Goal: Task Accomplishment & Management: Manage account settings

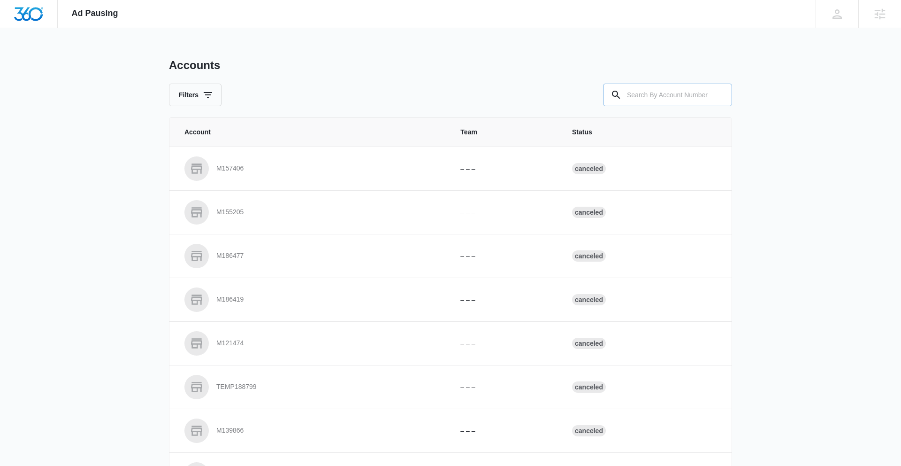
click at [649, 91] on input "text" at bounding box center [667, 95] width 129 height 23
paste input "M335480"
type input "M335480"
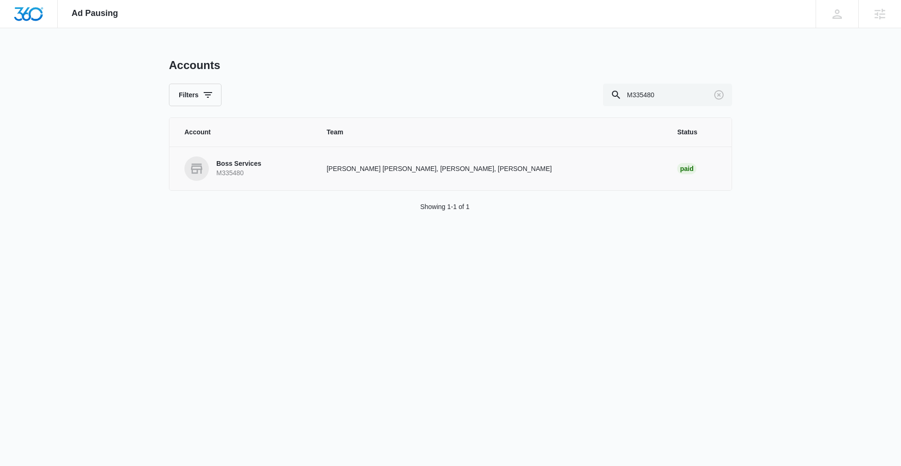
click at [246, 163] on p "Boss Services" at bounding box center [238, 163] width 45 height 9
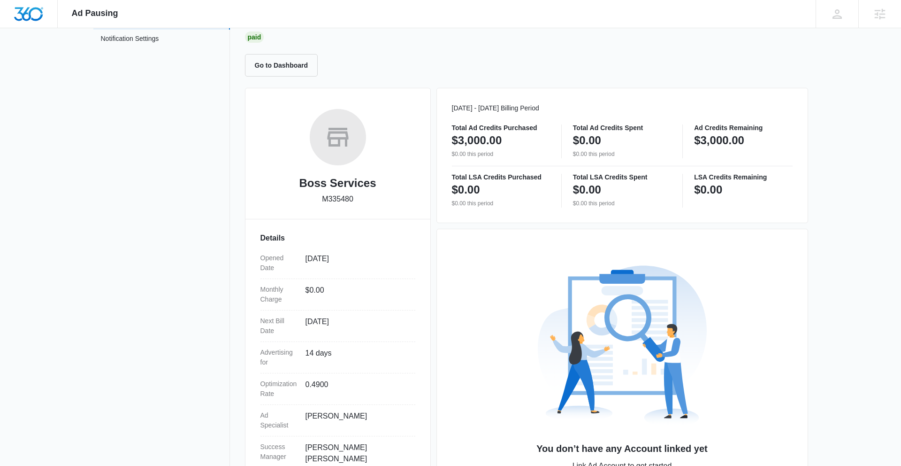
scroll to position [132, 0]
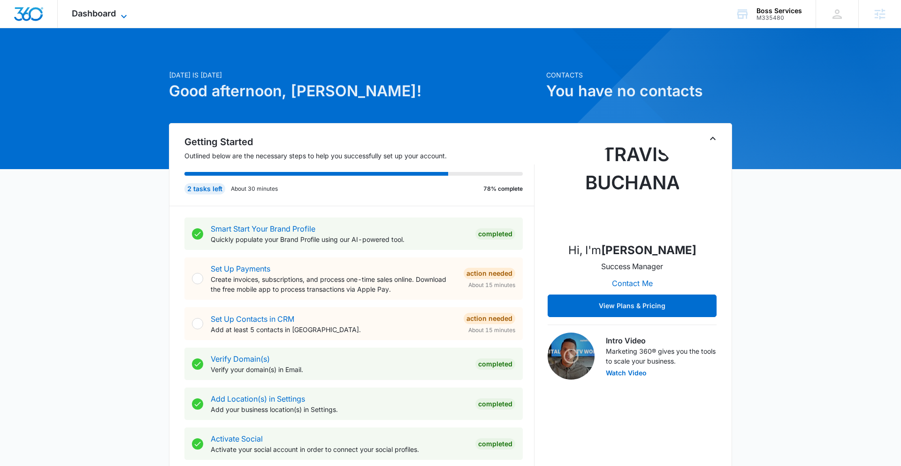
click at [121, 13] on icon at bounding box center [123, 16] width 11 height 11
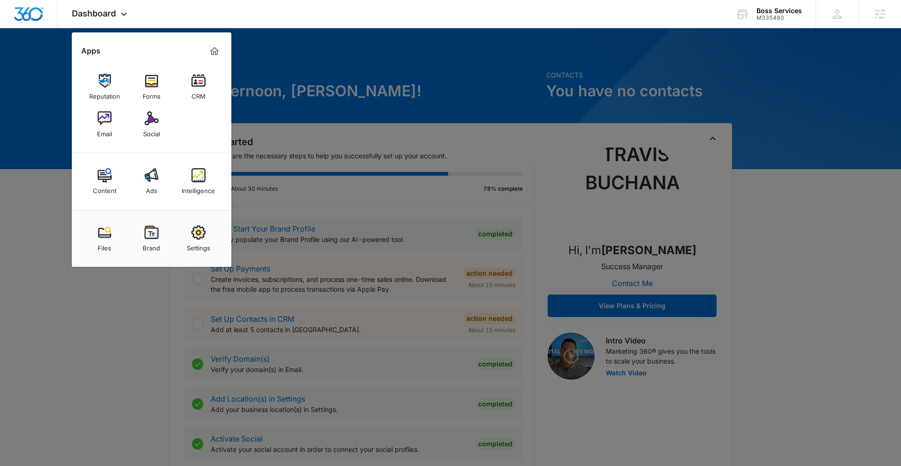
click at [202, 178] on img at bounding box center [198, 175] width 14 height 14
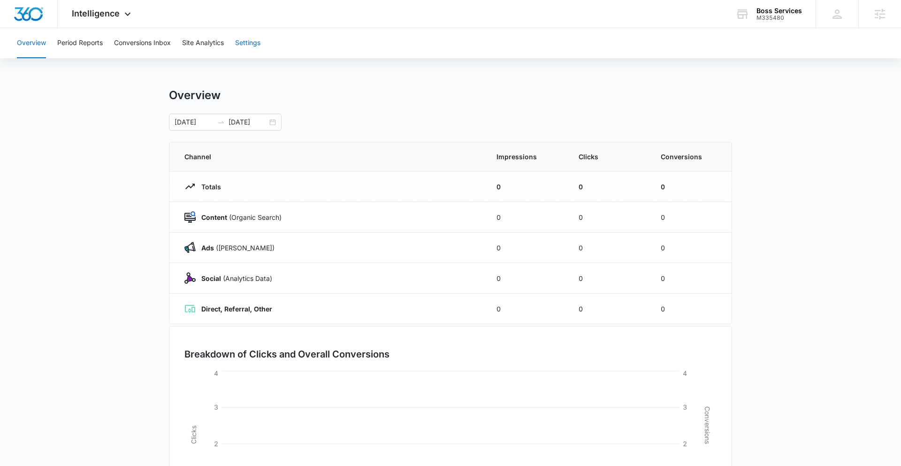
click at [255, 39] on button "Settings" at bounding box center [247, 43] width 25 height 30
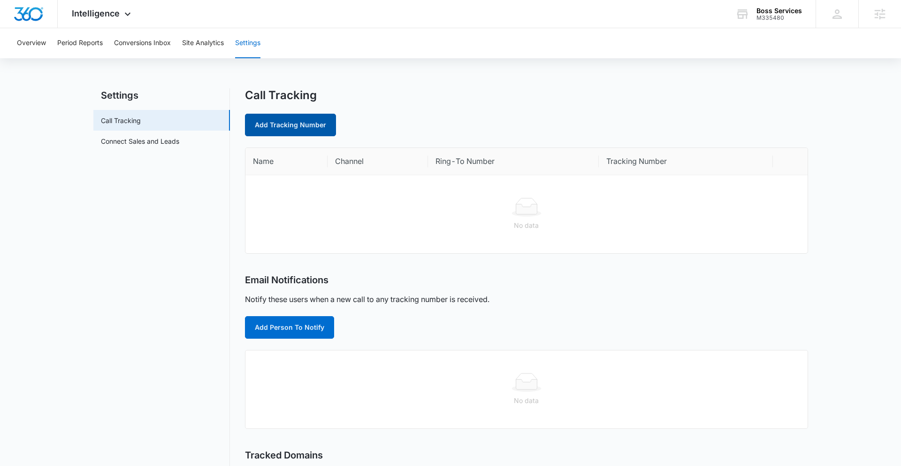
click at [290, 129] on link "Add Tracking Number" at bounding box center [290, 125] width 91 height 23
select select "by_area_code"
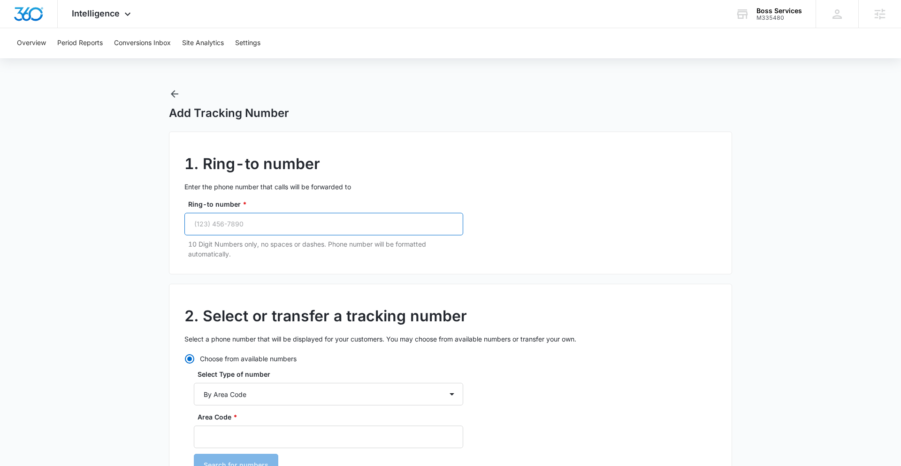
click at [277, 225] on input "Ring-to number *" at bounding box center [323, 224] width 279 height 23
paste input "(508) 297-0635"
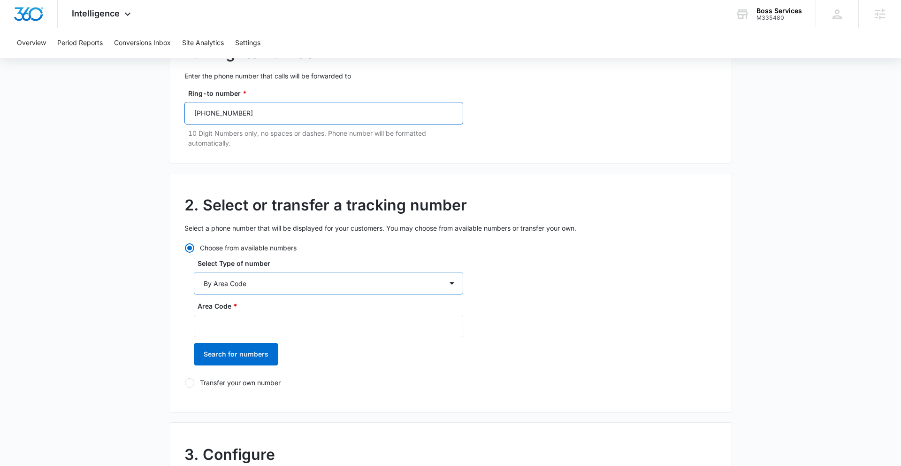
scroll to position [138, 0]
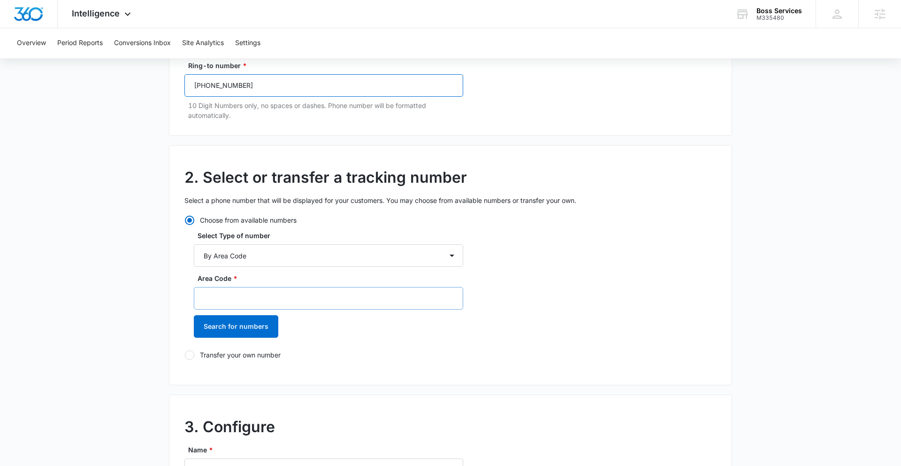
type input "(508) 297-0635"
click at [254, 299] on input "Area Code *" at bounding box center [328, 298] width 269 height 23
type input "8"
type input "508"
click at [247, 330] on button "Search for numbers" at bounding box center [236, 326] width 84 height 23
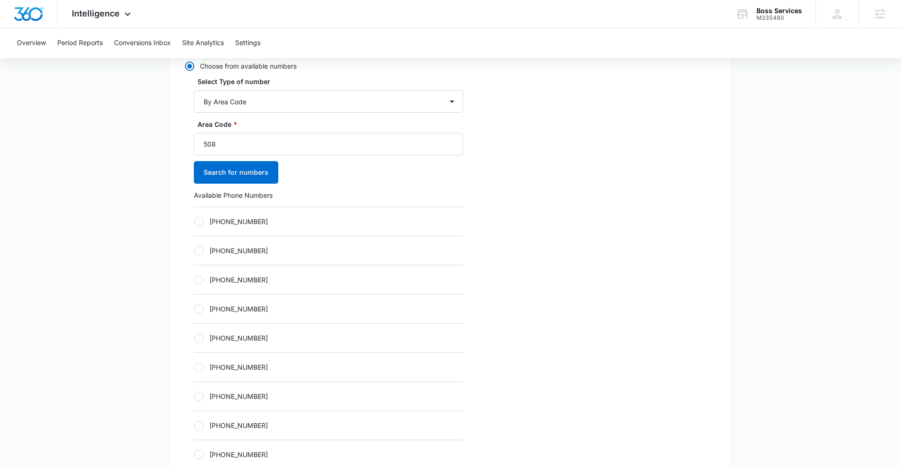
scroll to position [320, 0]
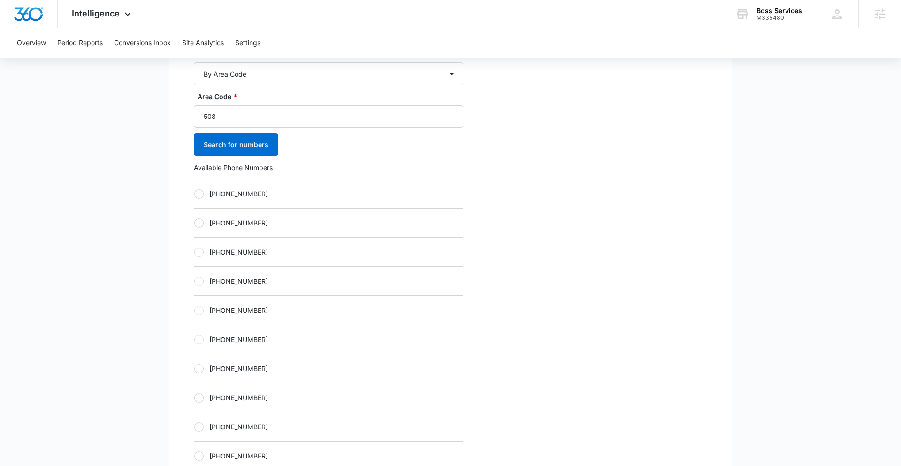
drag, startPoint x: 200, startPoint y: 310, endPoint x: 340, endPoint y: 289, distance: 141.4
click at [202, 310] on div at bounding box center [198, 310] width 9 height 9
click at [194, 310] on input "+15082332779" at bounding box center [194, 310] width 0 height 0
radio input "true"
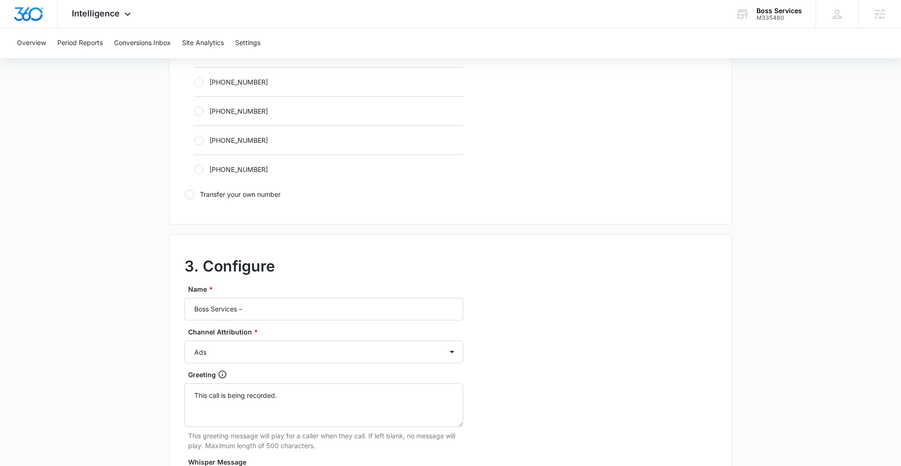
scroll to position [675, 0]
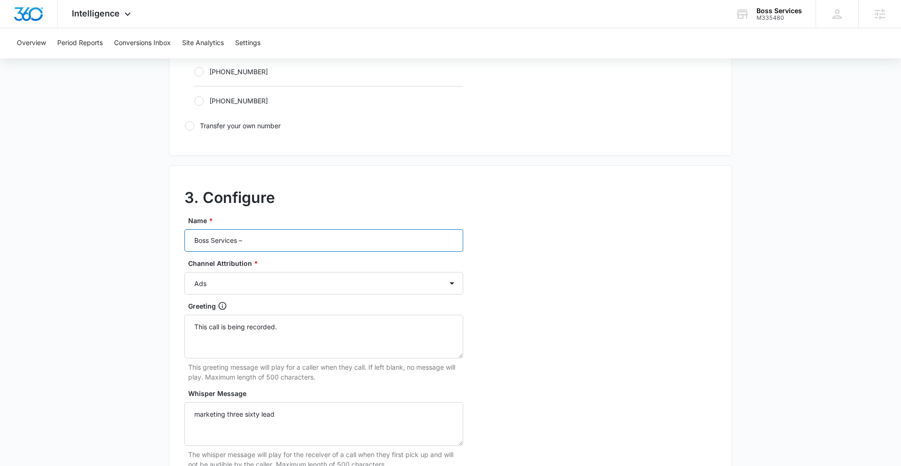
click at [269, 243] on input "Boss Services –" at bounding box center [323, 240] width 279 height 23
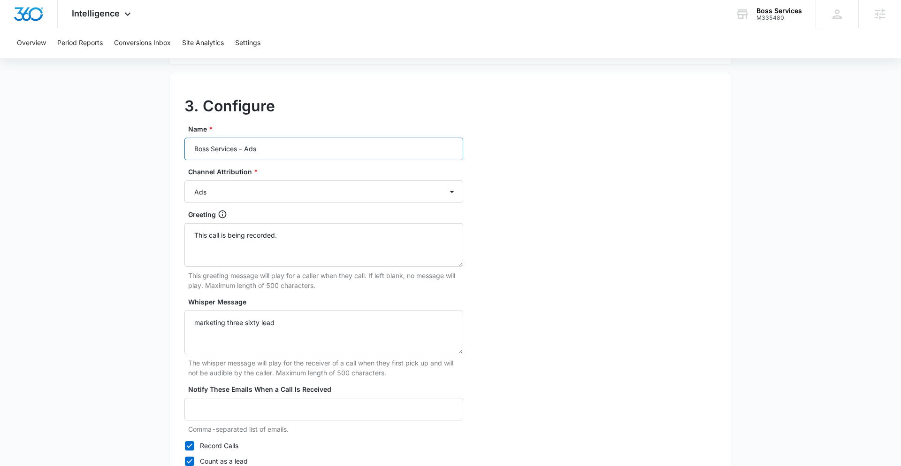
scroll to position [841, 0]
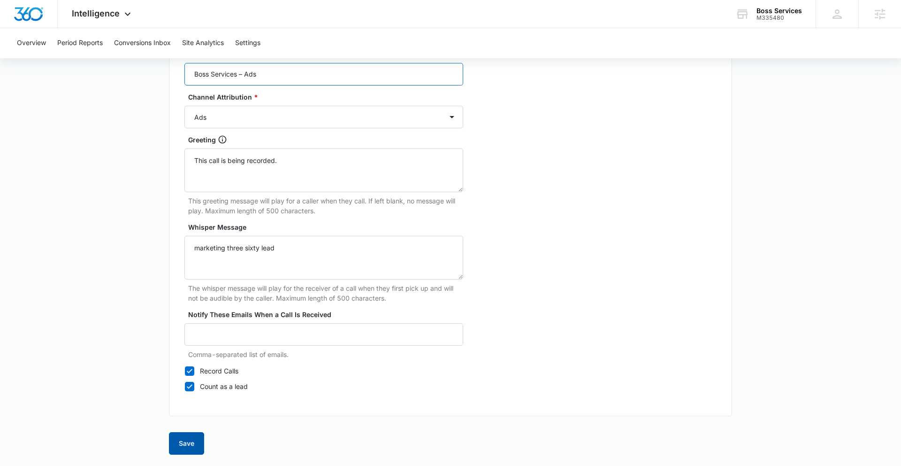
type input "Boss Services – Ads"
click at [190, 441] on button "Save" at bounding box center [186, 443] width 35 height 23
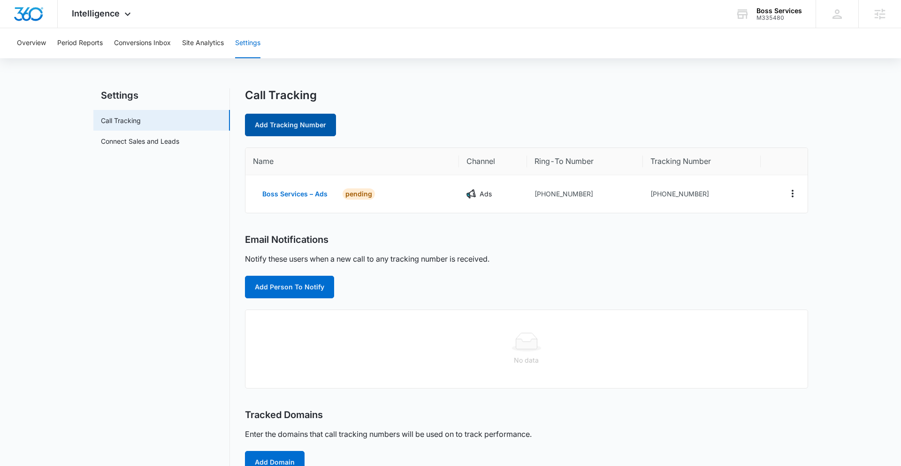
click at [281, 122] on link "Add Tracking Number" at bounding box center [290, 125] width 91 height 23
select select "by_area_code"
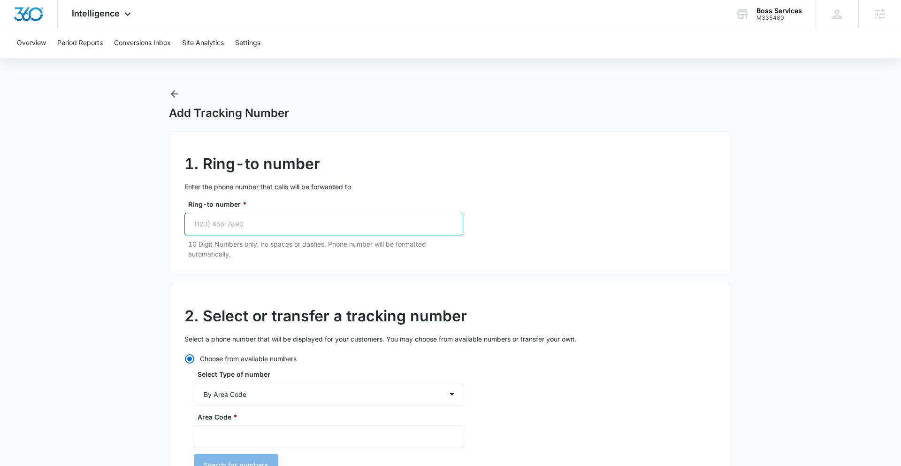
click at [285, 221] on input "Ring-to number *" at bounding box center [323, 224] width 279 height 23
paste input "(508) 297-0635"
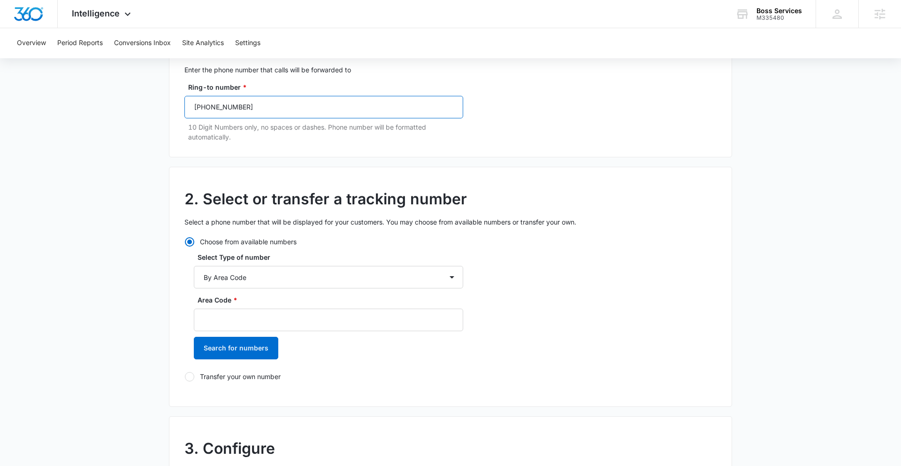
scroll to position [138, 0]
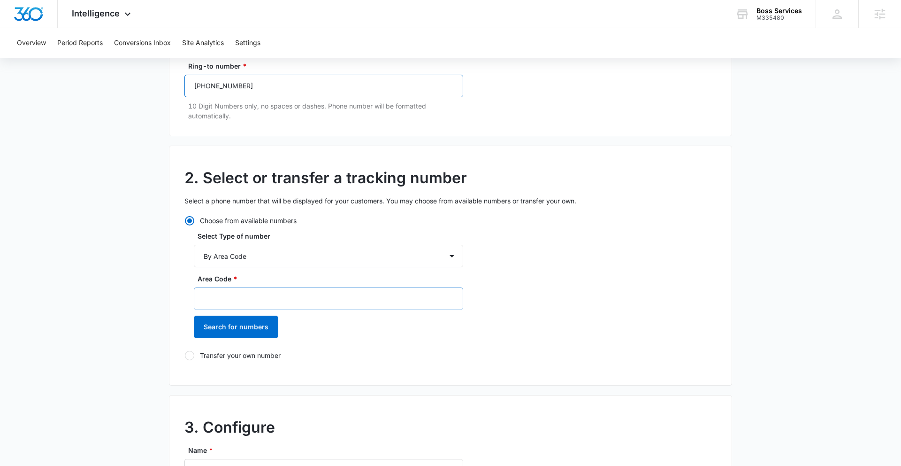
type input "(508) 297-0635"
click at [268, 297] on input "Area Code *" at bounding box center [328, 298] width 269 height 23
type input "508"
click at [247, 326] on button "Search for numbers" at bounding box center [236, 326] width 84 height 23
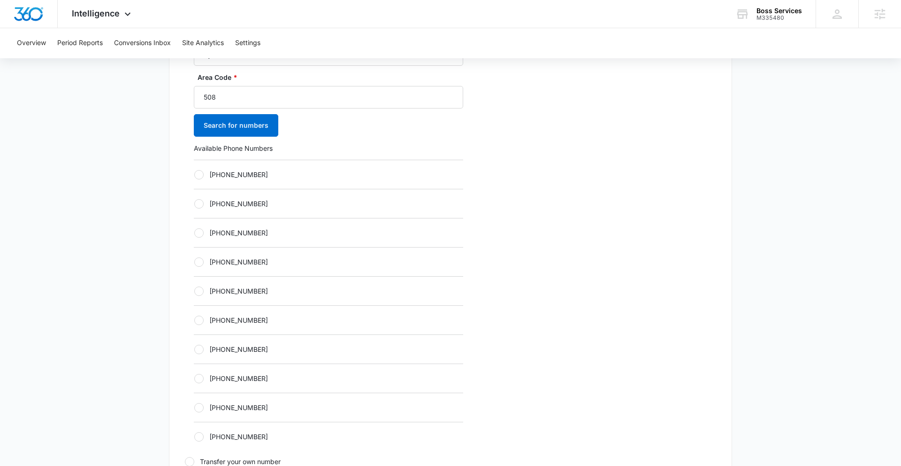
scroll to position [352, 0]
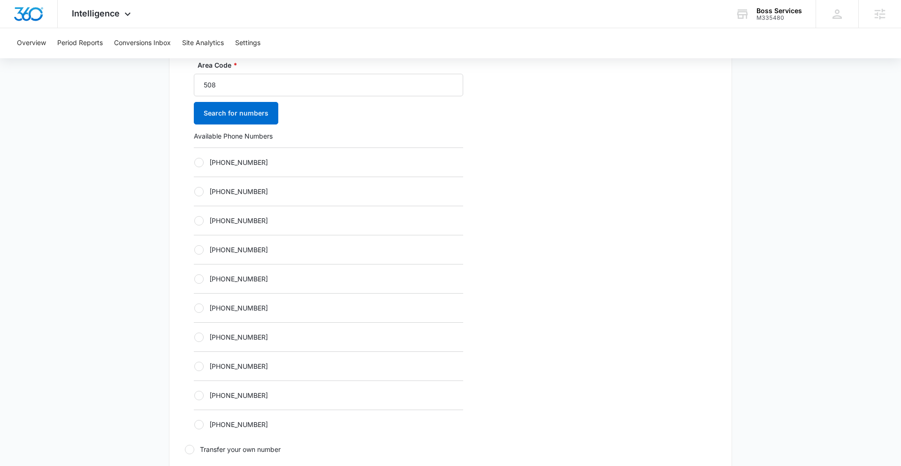
click at [201, 282] on div at bounding box center [198, 278] width 9 height 9
click at [194, 279] on input "+15082332997" at bounding box center [194, 278] width 0 height 0
radio input "true"
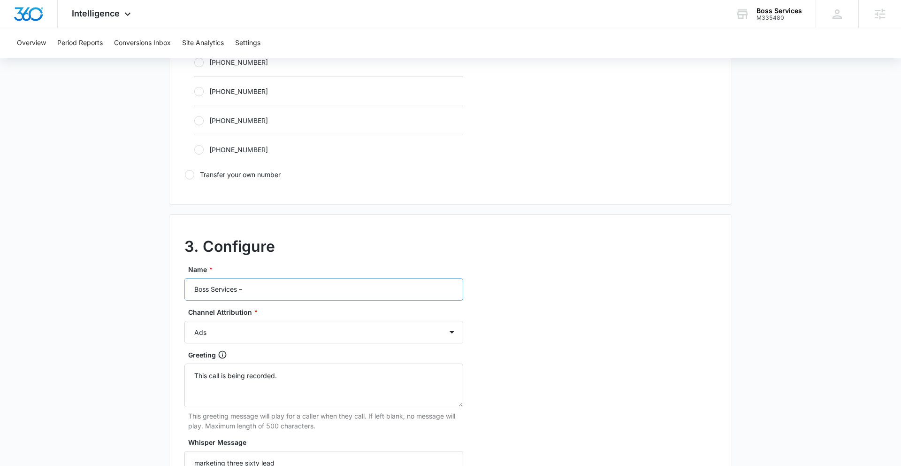
scroll to position [661, 0]
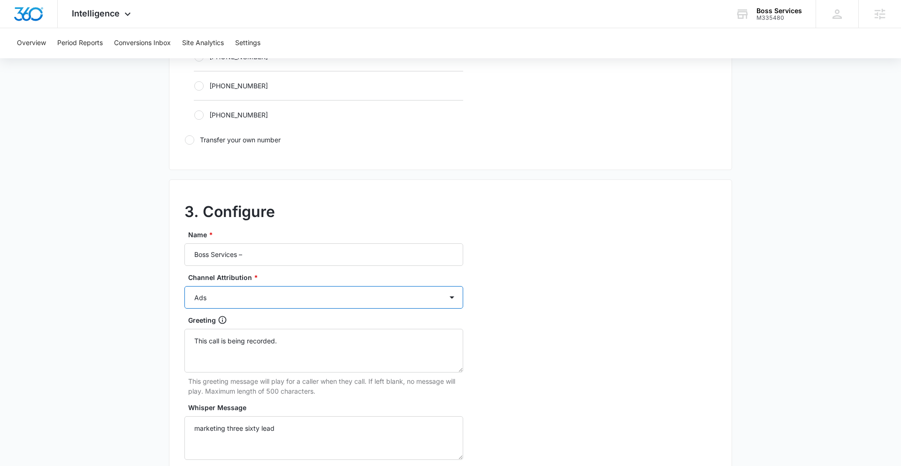
click at [266, 302] on select "Ads Local Service Ads Content Social Other" at bounding box center [323, 297] width 279 height 23
select select "CONTENT"
click at [184, 286] on select "Ads Local Service Ads Content Social Other" at bounding box center [323, 297] width 279 height 23
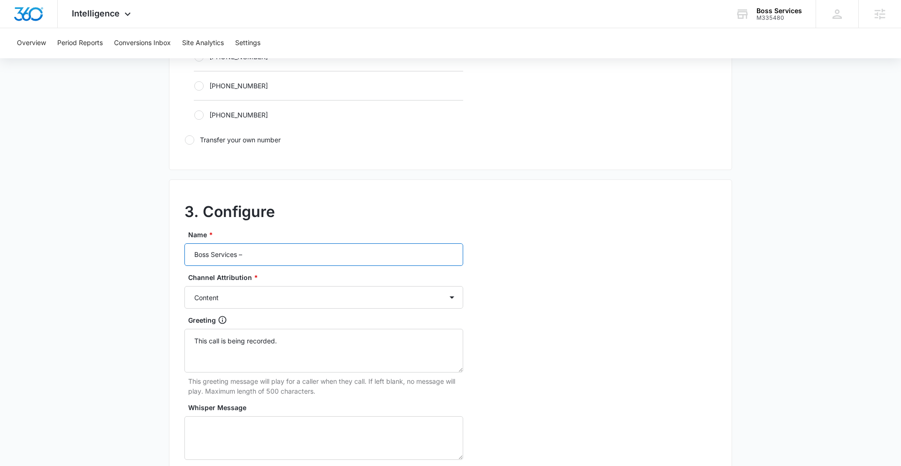
click at [275, 255] on input "Boss Services –" at bounding box center [323, 254] width 279 height 23
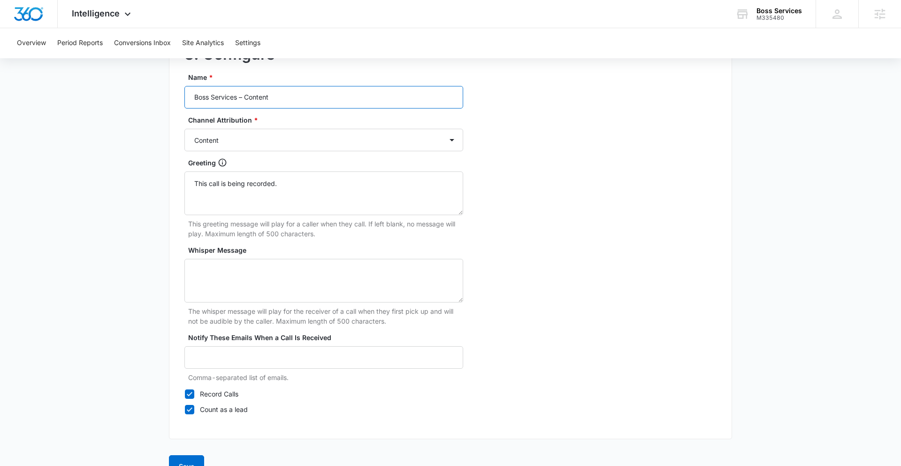
scroll to position [841, 0]
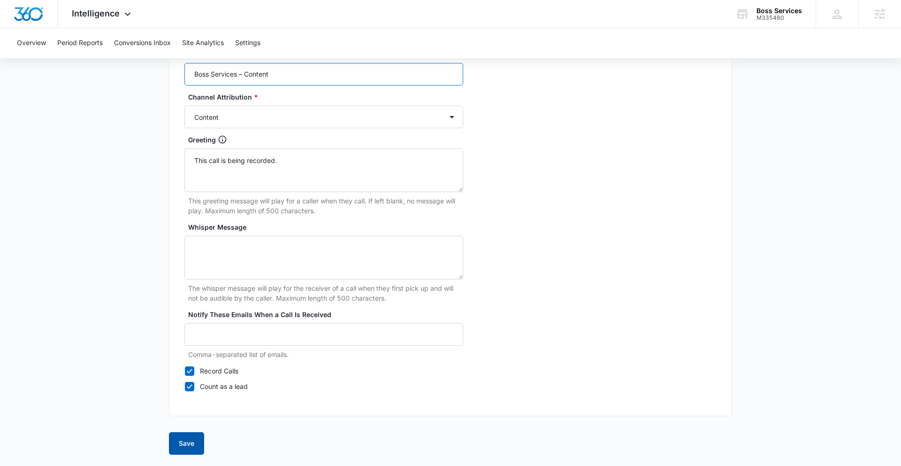
type input "Boss Services – Content"
click at [185, 450] on button "Save" at bounding box center [186, 443] width 35 height 23
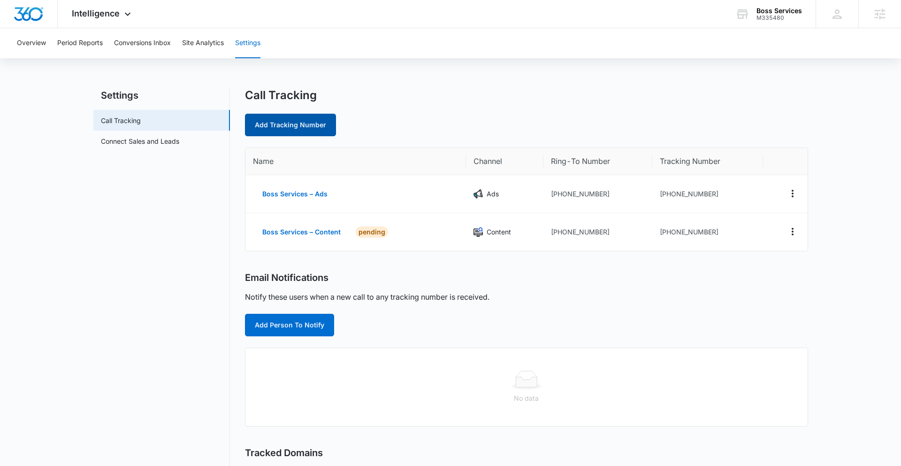
click at [305, 121] on link "Add Tracking Number" at bounding box center [290, 125] width 91 height 23
select select "by_area_code"
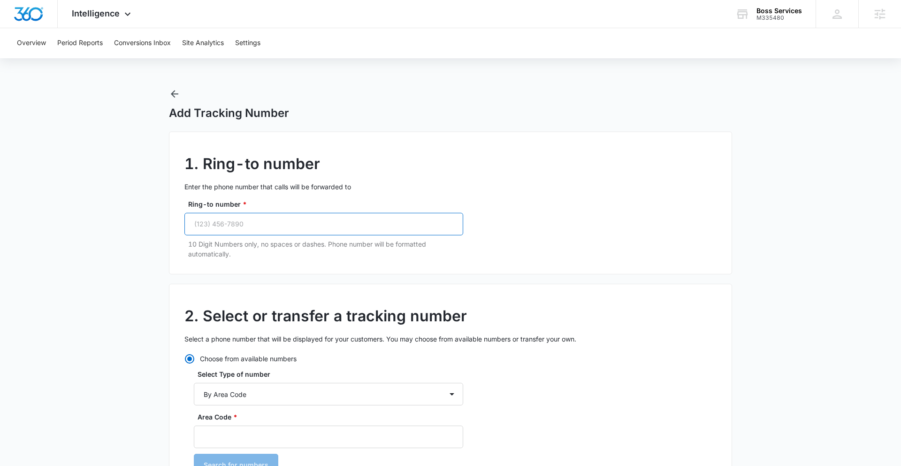
click at [282, 222] on input "Ring-to number *" at bounding box center [323, 224] width 279 height 23
paste input "(508) 297-0635"
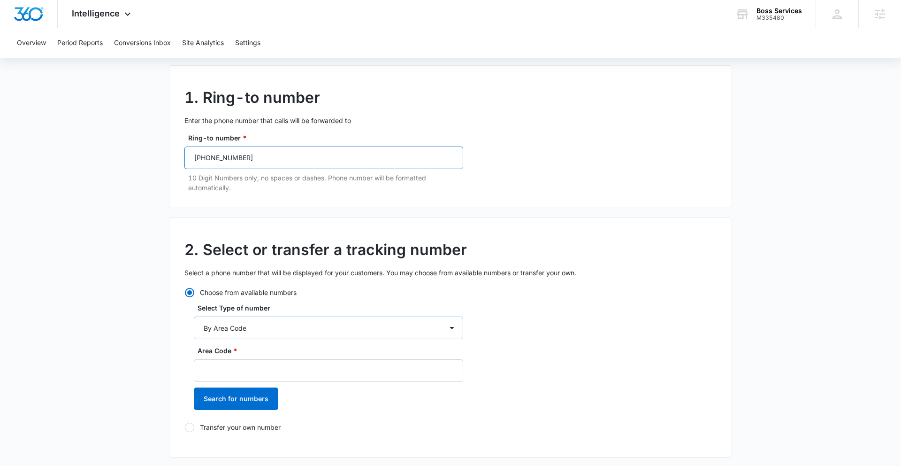
scroll to position [69, 0]
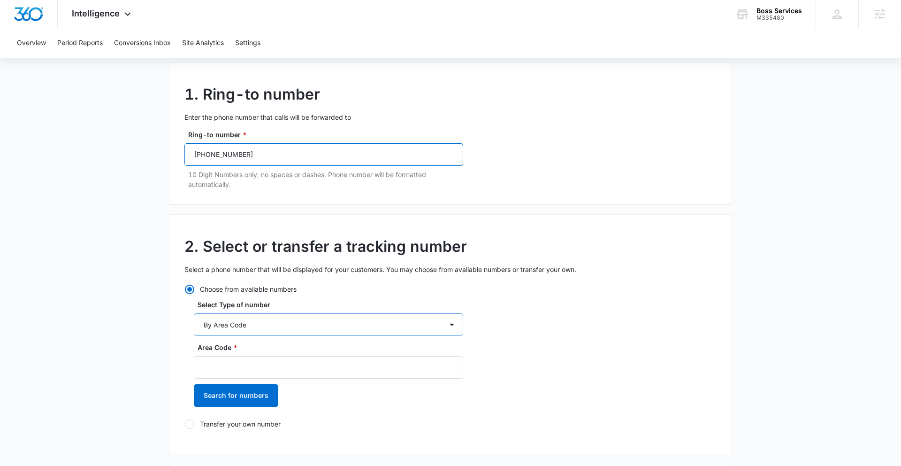
type input "(508) 297-0635"
click at [285, 327] on select "By City & State By State Only By Zip Code By Area Code Toll Free Numbers" at bounding box center [328, 324] width 269 height 23
click at [194, 313] on select "By City & State By State Only By Zip Code By Area Code Toll Free Numbers" at bounding box center [328, 324] width 269 height 23
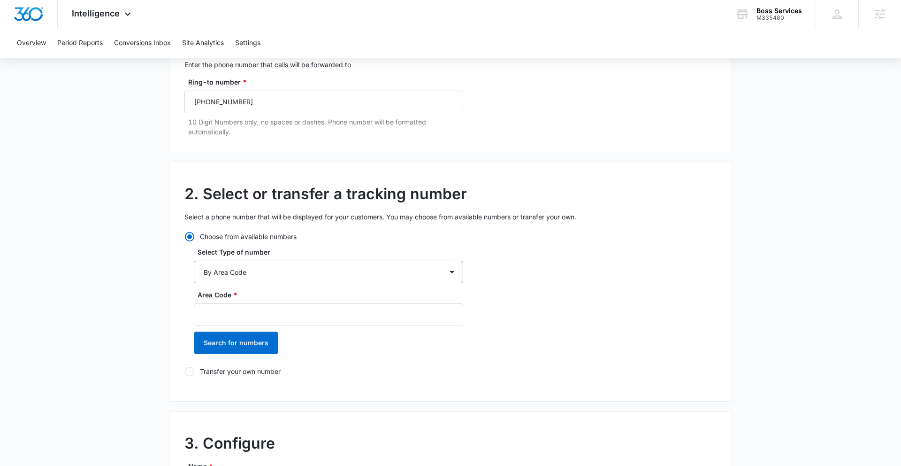
scroll to position [221, 0]
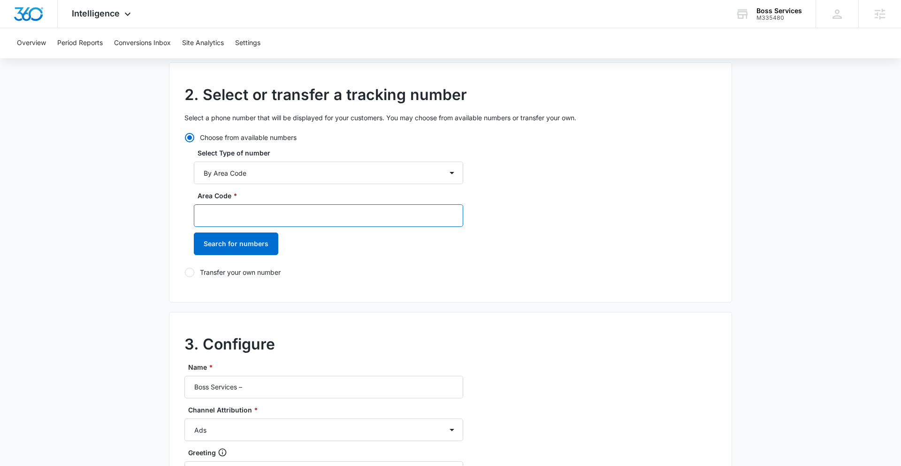
click at [252, 211] on input "Area Code *" at bounding box center [328, 215] width 269 height 23
type input "508"
click at [234, 243] on button "Search for numbers" at bounding box center [236, 243] width 84 height 23
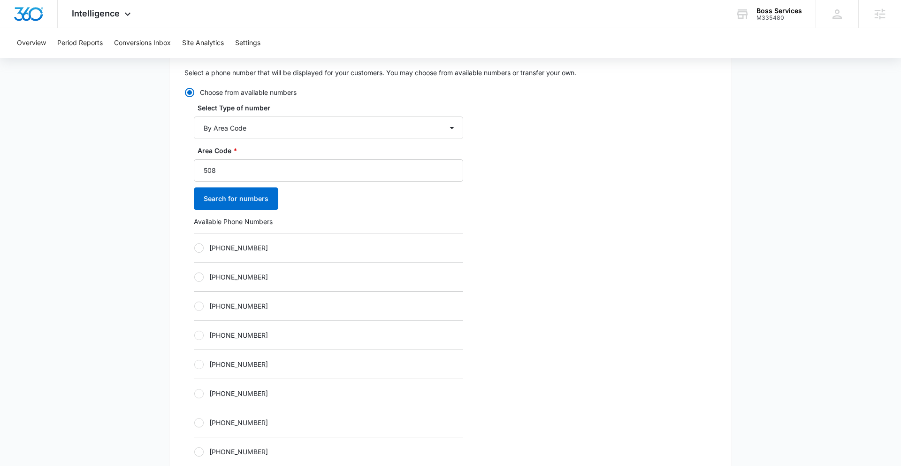
scroll to position [301, 0]
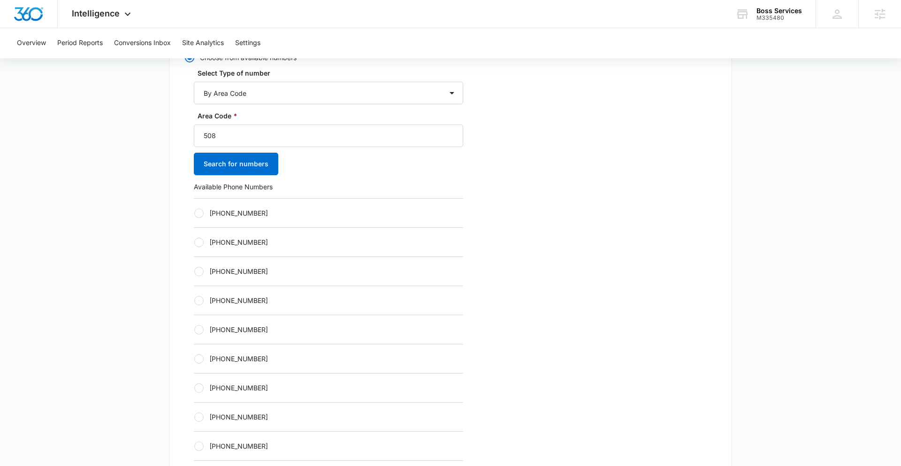
click at [199, 328] on div at bounding box center [198, 329] width 9 height 9
click at [194, 329] on input "+15082519960" at bounding box center [194, 329] width 0 height 0
radio input "true"
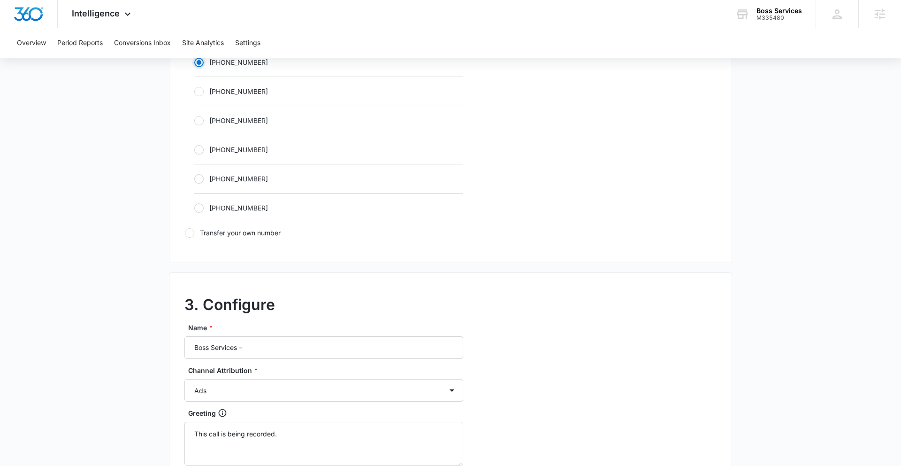
scroll to position [672, 0]
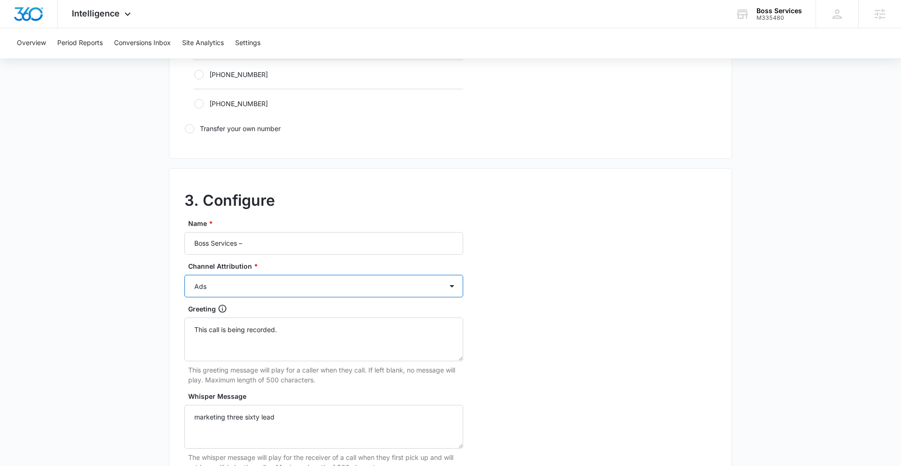
click at [289, 287] on select "Ads Local Service Ads Content Social Other" at bounding box center [323, 286] width 279 height 23
select select "SOCIAL"
click at [184, 275] on select "Ads Local Service Ads Content Social Other" at bounding box center [323, 286] width 279 height 23
click at [283, 239] on input "Boss Services –" at bounding box center [323, 243] width 279 height 23
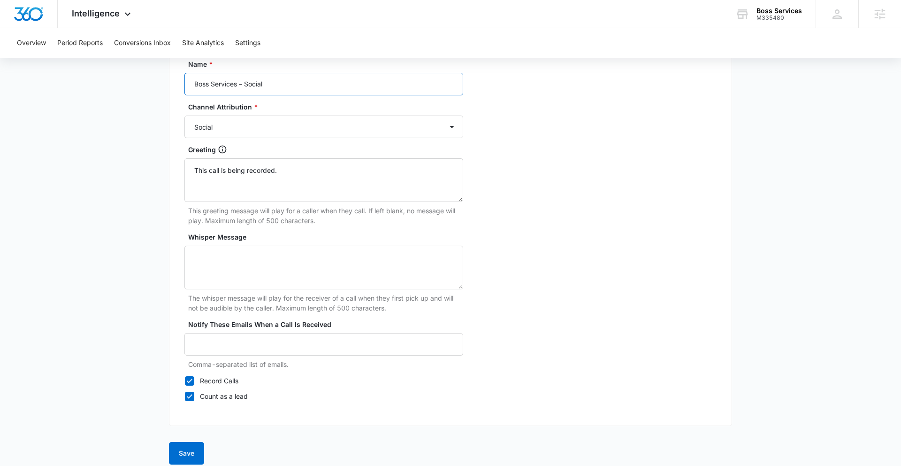
scroll to position [841, 0]
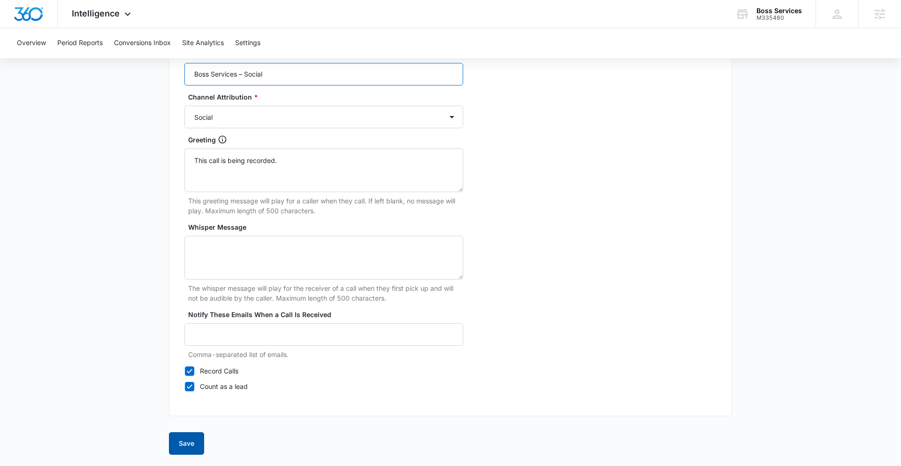
type input "Boss Services – Social"
click at [185, 446] on button "Save" at bounding box center [186, 443] width 35 height 23
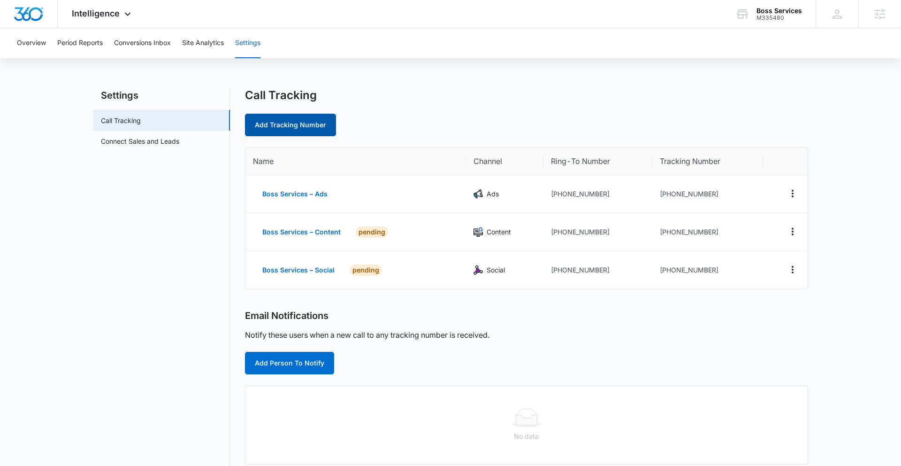
click at [300, 122] on link "Add Tracking Number" at bounding box center [290, 125] width 91 height 23
select select "by_area_code"
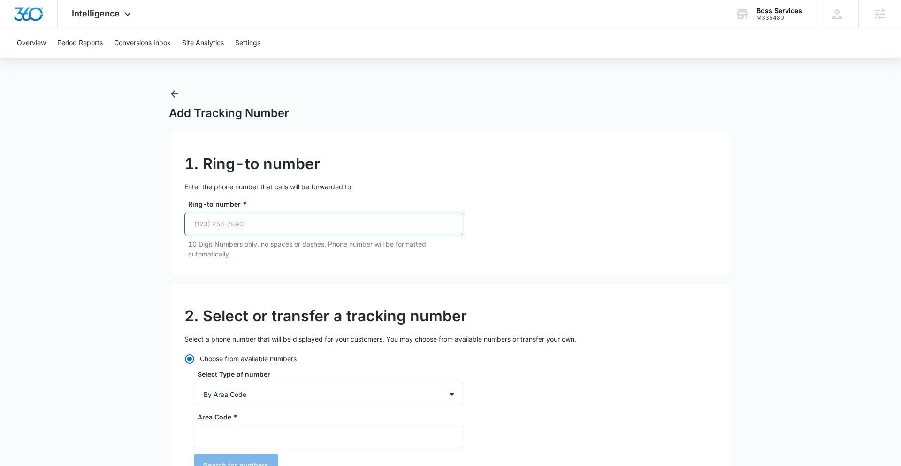
click at [269, 232] on input "Ring-to number *" at bounding box center [323, 224] width 279 height 23
paste input "(508) 297-0635"
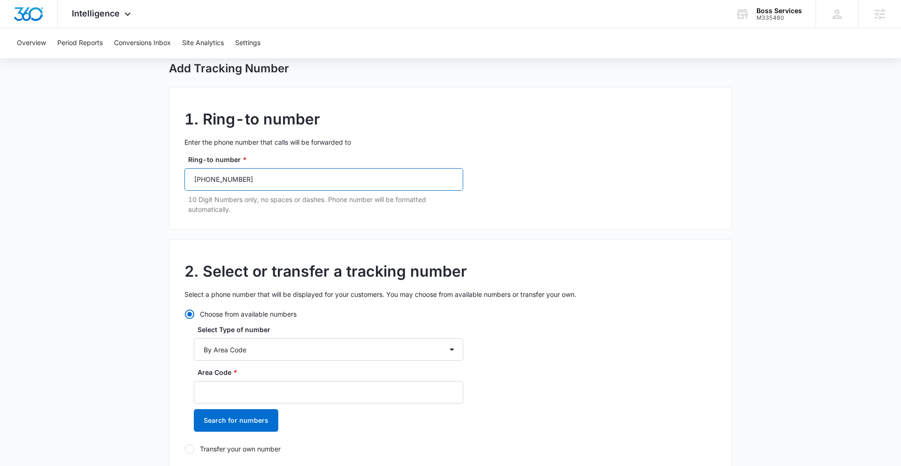
scroll to position [88, 0]
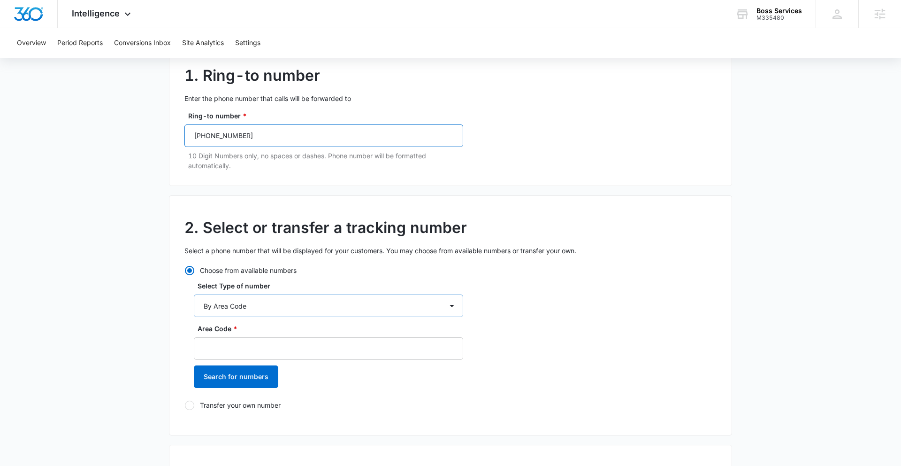
type input "(508) 297-0635"
click at [302, 306] on select "By City & State By State Only By Zip Code By Area Code Toll Free Numbers" at bounding box center [328, 305] width 269 height 23
click at [194, 294] on select "By City & State By State Only By Zip Code By Area Code Toll Free Numbers" at bounding box center [328, 305] width 269 height 23
click at [232, 340] on input "Area Code *" at bounding box center [328, 348] width 269 height 23
type input "508"
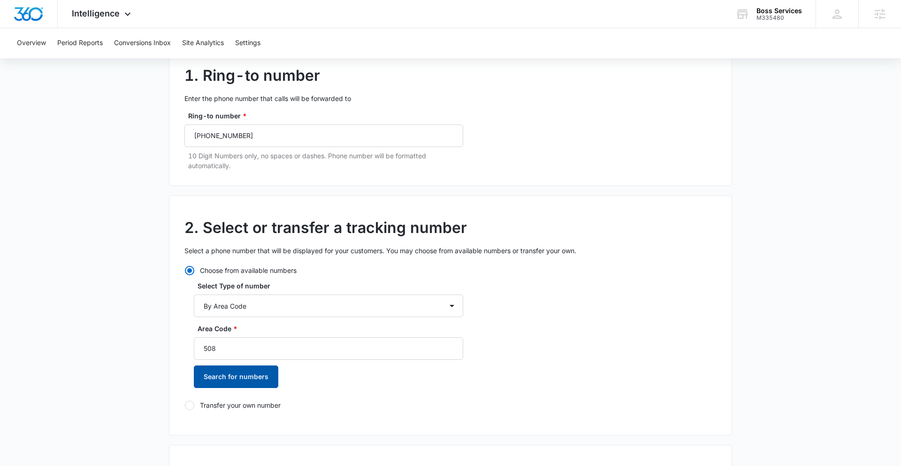
click at [233, 381] on button "Search for numbers" at bounding box center [236, 376] width 84 height 23
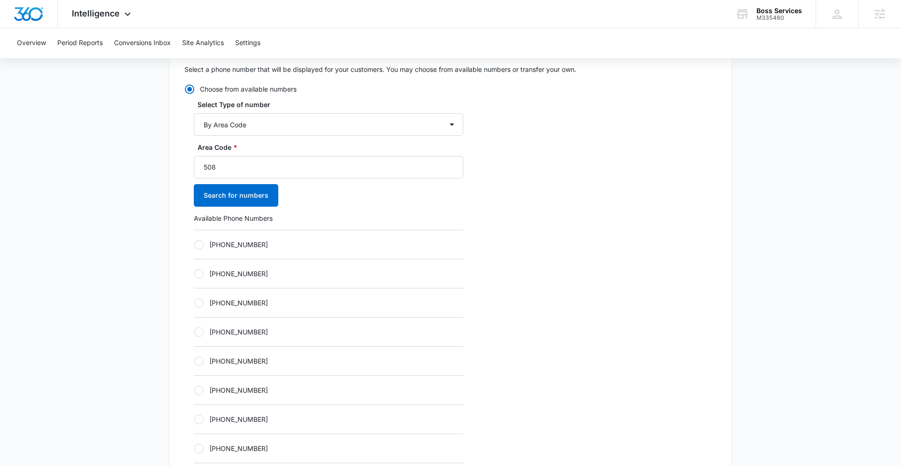
scroll to position [297, 0]
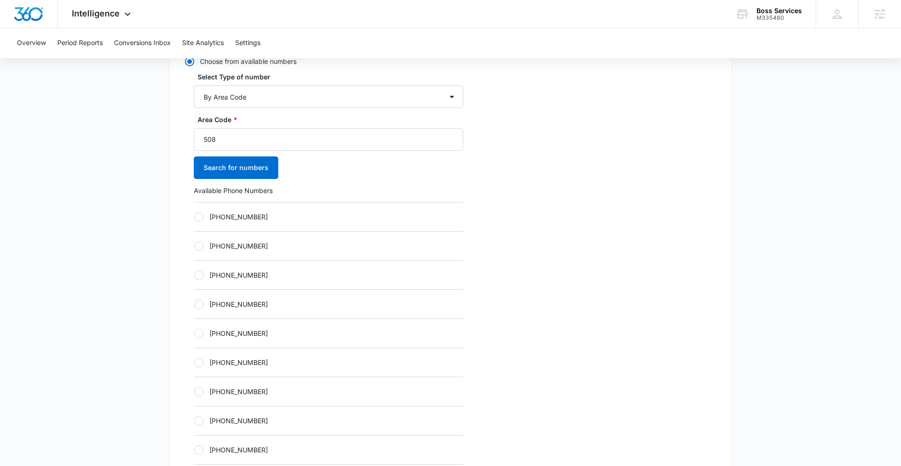
click at [200, 335] on div at bounding box center [198, 333] width 9 height 9
click at [194, 333] on input "+15082589014" at bounding box center [194, 333] width 0 height 0
radio input "true"
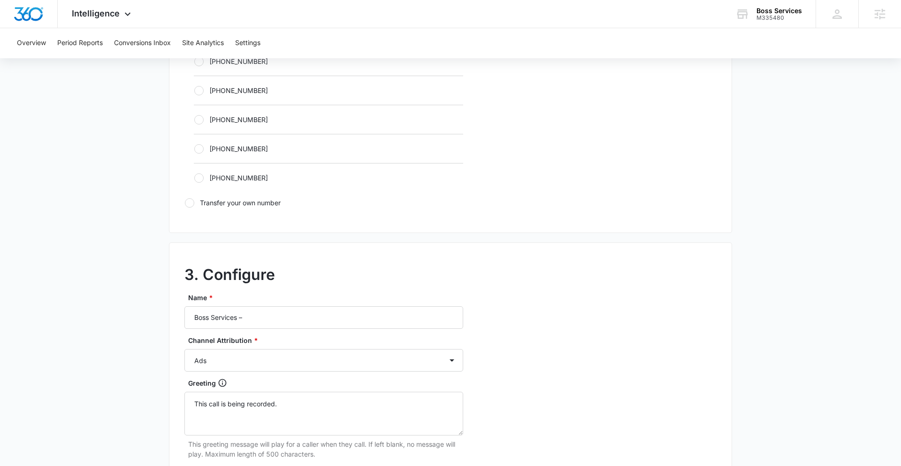
scroll to position [606, 0]
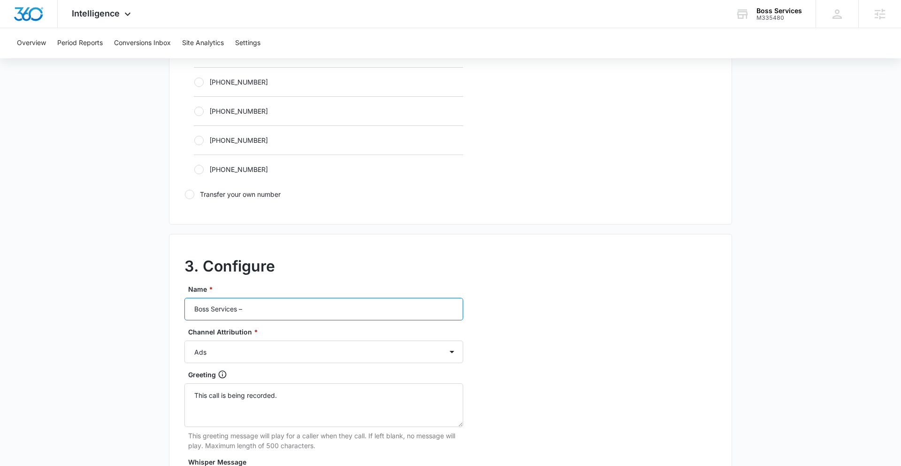
click at [319, 314] on input "Boss Services –" at bounding box center [323, 309] width 279 height 23
click at [289, 355] on select "Ads Local Service Ads Content Social Other" at bounding box center [323, 351] width 279 height 23
select select "OTHER"
click at [184, 340] on select "Ads Local Service Ads Content Social Other" at bounding box center [323, 351] width 279 height 23
click at [259, 305] on input "Boss Services –" at bounding box center [323, 309] width 279 height 23
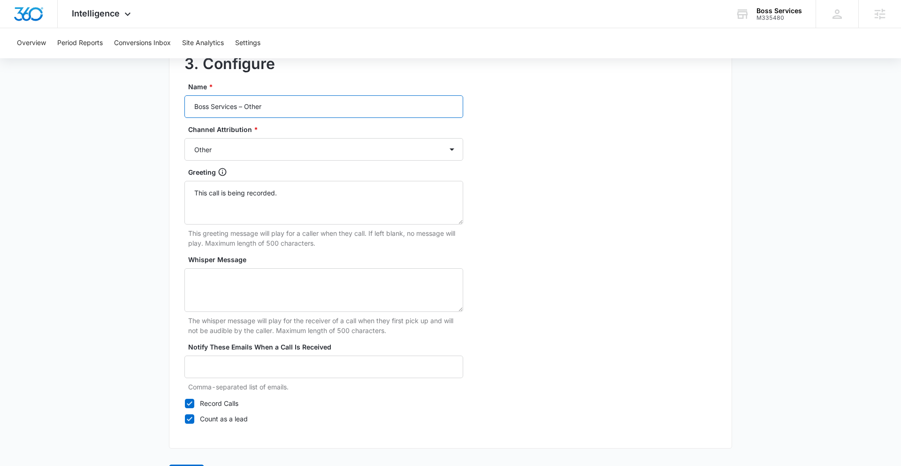
scroll to position [841, 0]
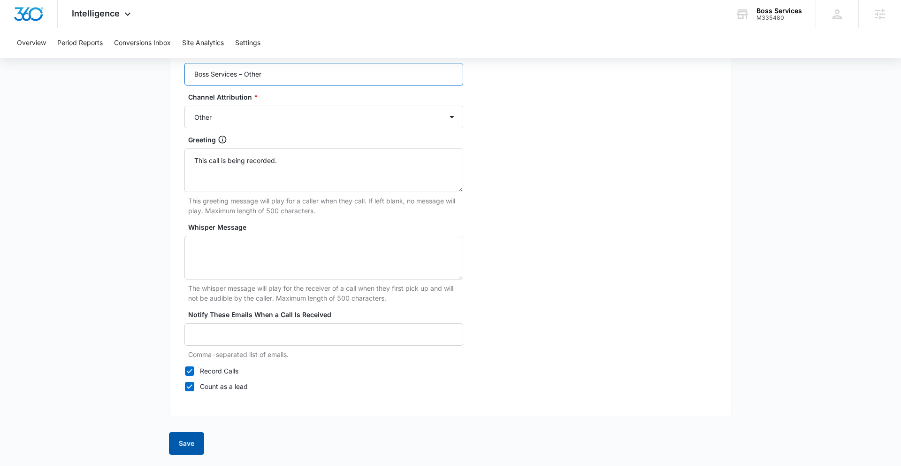
type input "Boss Services – Other"
click at [194, 439] on button "Save" at bounding box center [186, 443] width 35 height 23
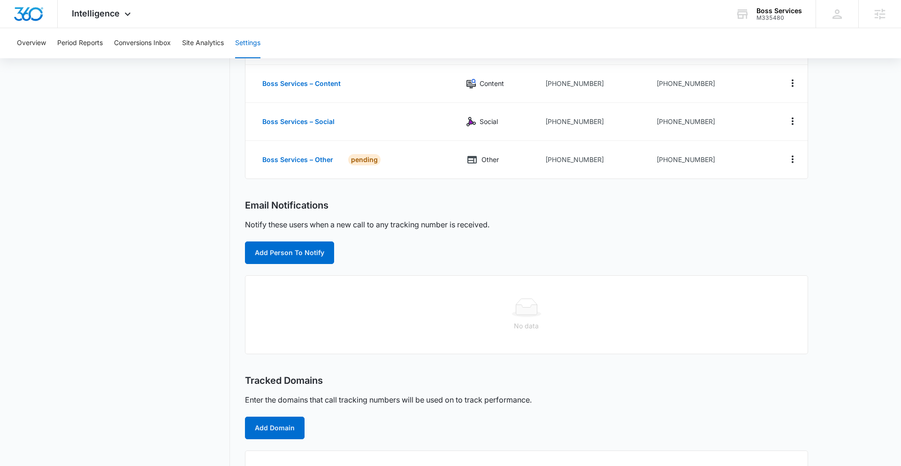
scroll to position [168, 0]
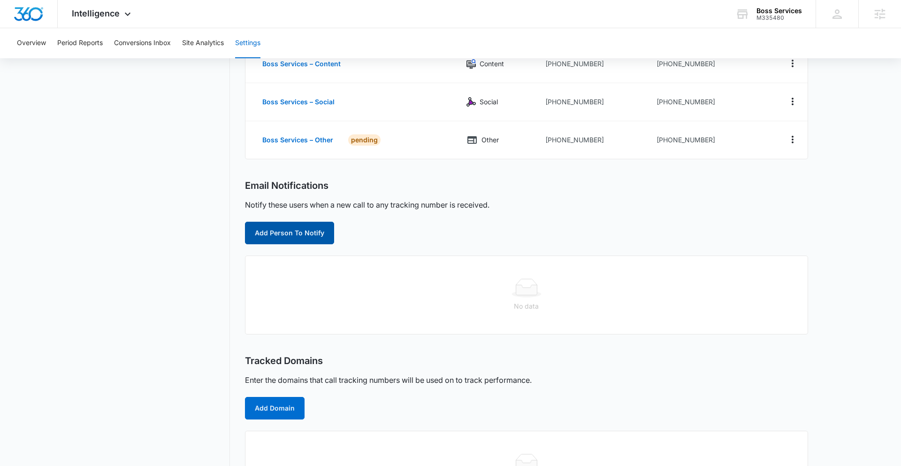
click at [297, 235] on button "Add Person To Notify" at bounding box center [289, 233] width 89 height 23
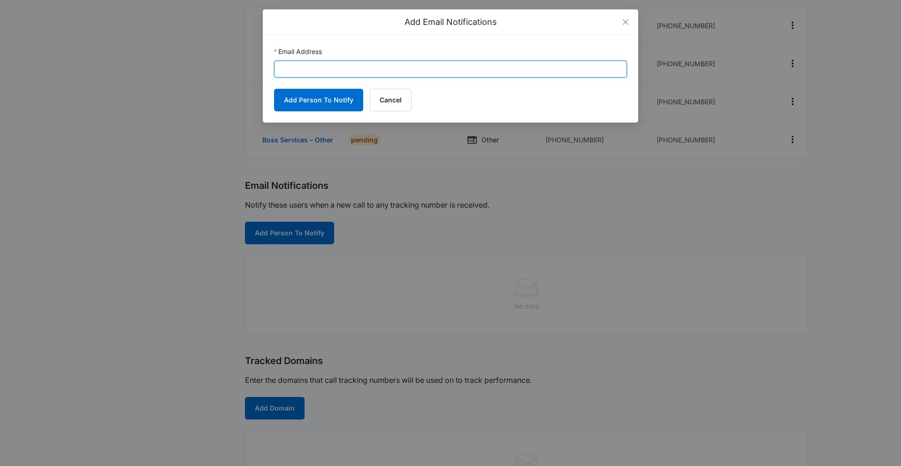
click at [339, 68] on input "Email Address" at bounding box center [450, 69] width 353 height 17
paste input "[PERSON_NAME][EMAIL_ADDRESS][PERSON_NAME][DOMAIN_NAME]"
type input "[PERSON_NAME][EMAIL_ADDRESS][PERSON_NAME][DOMAIN_NAME]"
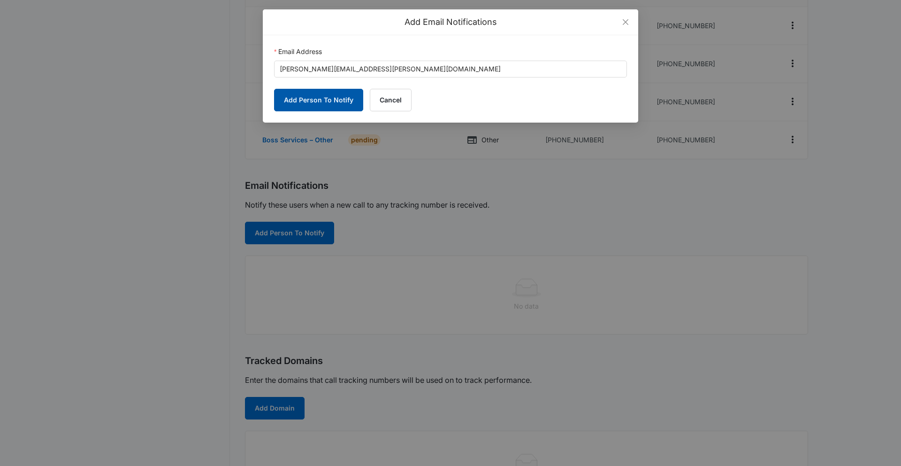
click at [329, 104] on button "Add Person To Notify" at bounding box center [318, 100] width 89 height 23
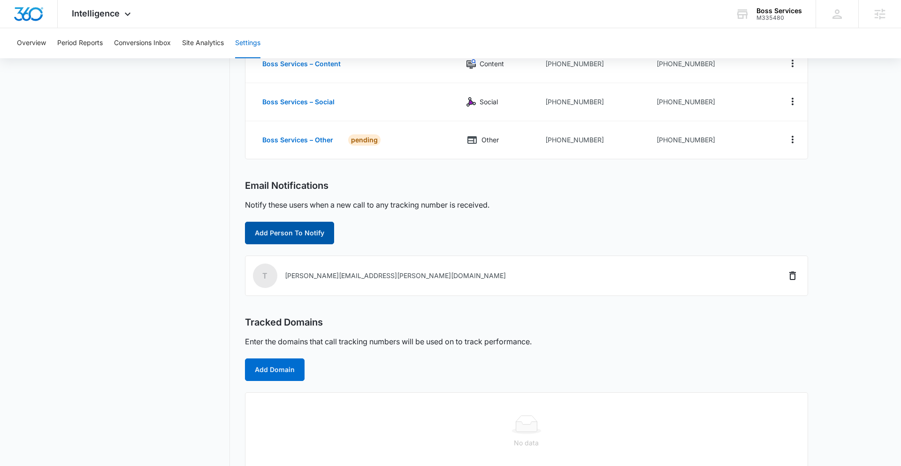
click at [280, 233] on button "Add Person To Notify" at bounding box center [289, 233] width 89 height 23
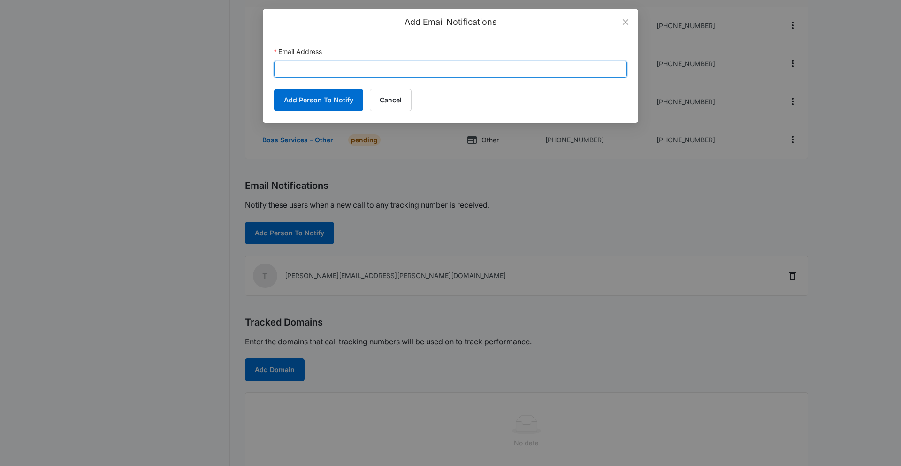
drag, startPoint x: 363, startPoint y: 70, endPoint x: 373, endPoint y: 73, distance: 10.3
click at [363, 70] on input "Email Address" at bounding box center [450, 69] width 353 height 17
paste input "bossservicesinc@comcast.net"
type input "bossservicesinc@comcast.net"
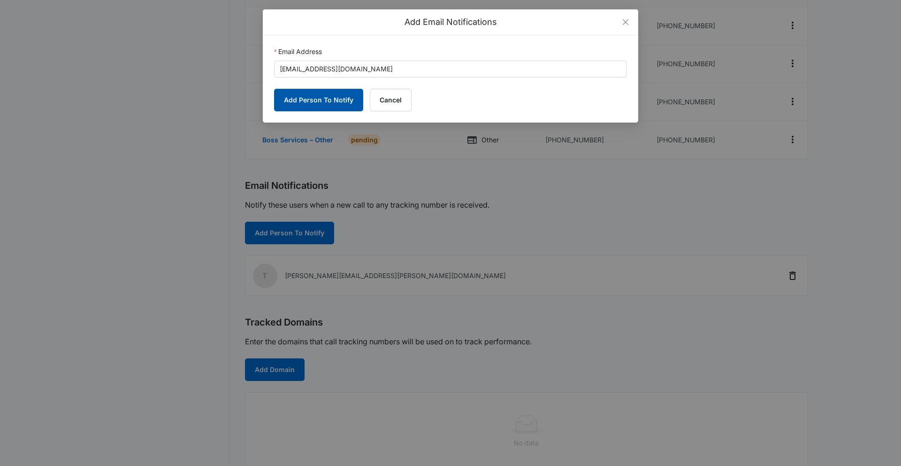
click at [312, 105] on button "Add Person To Notify" at bounding box center [318, 100] width 89 height 23
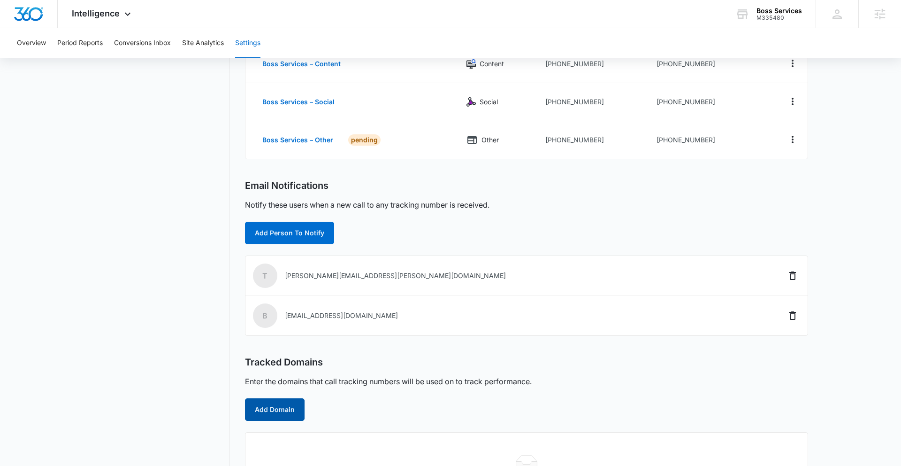
click at [279, 409] on button "Add Domain" at bounding box center [275, 409] width 60 height 23
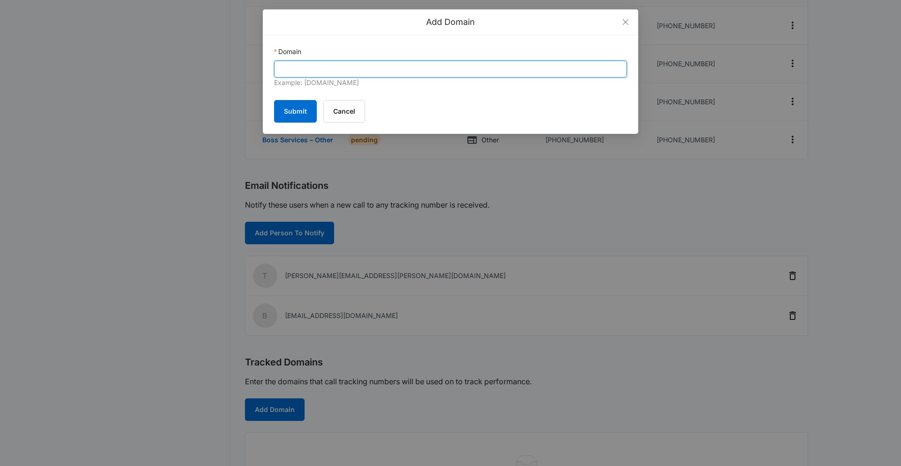
click at [368, 70] on input "Domain" at bounding box center [450, 69] width 353 height 17
paste input "bossservicesinc.com"
type input "bossservicesinc.com"
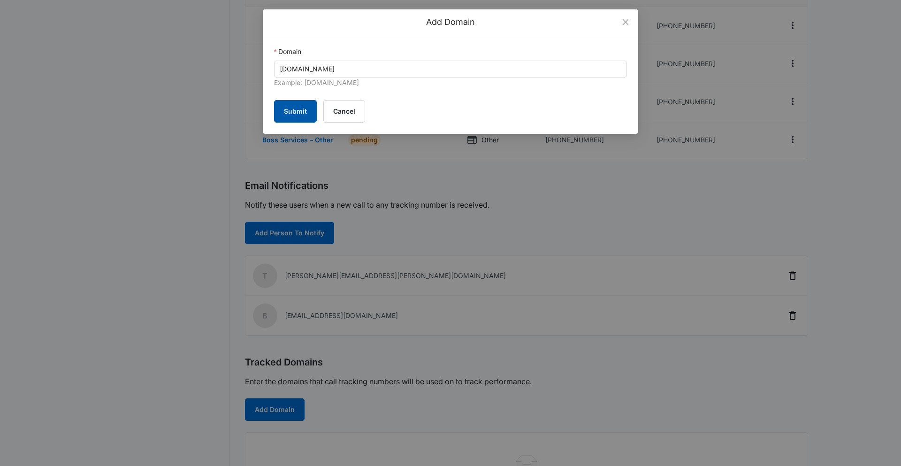
click at [289, 115] on button "Submit" at bounding box center [295, 111] width 43 height 23
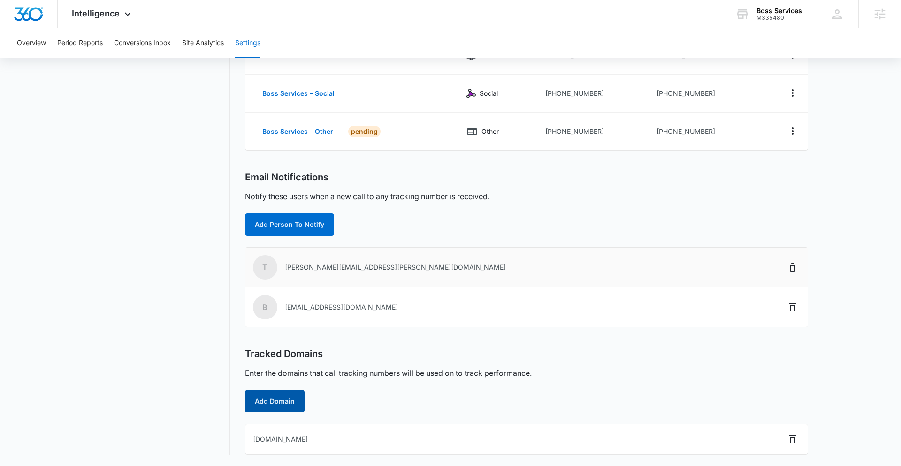
scroll to position [0, 0]
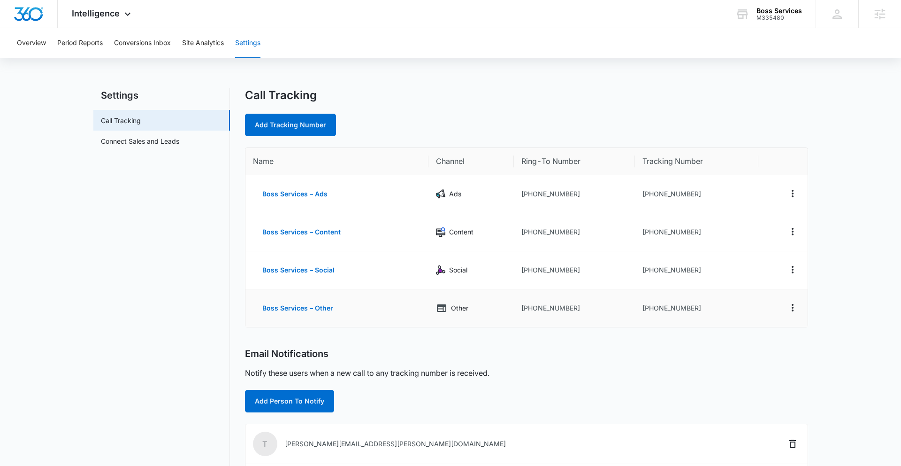
click at [715, 307] on td "+15082589014" at bounding box center [696, 308] width 123 height 38
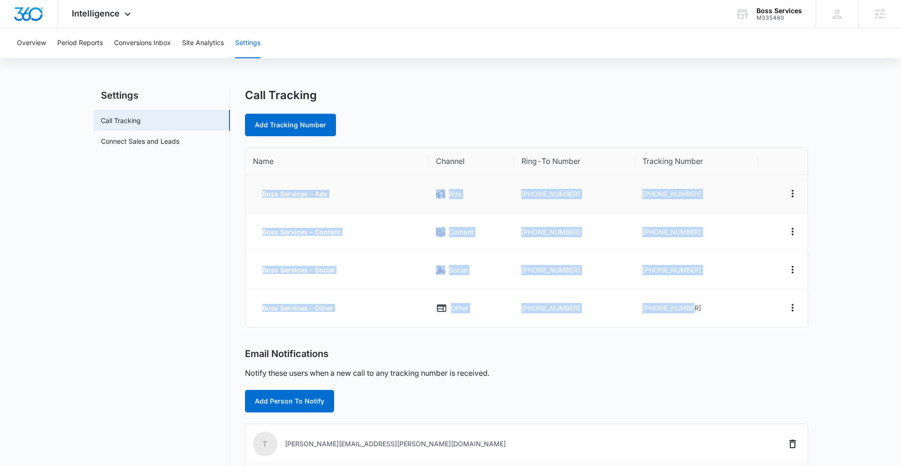
drag, startPoint x: 716, startPoint y: 309, endPoint x: 262, endPoint y: 202, distance: 465.7
click at [263, 195] on tbody "Boss Services – Ads Ads +15082970635 +15082332779 Boss Services – Content Conte…" at bounding box center [526, 251] width 562 height 152
copy tbody "Boss Services – Ads Ads +15082970635 +15082332779 Boss Services – Content Conte…"
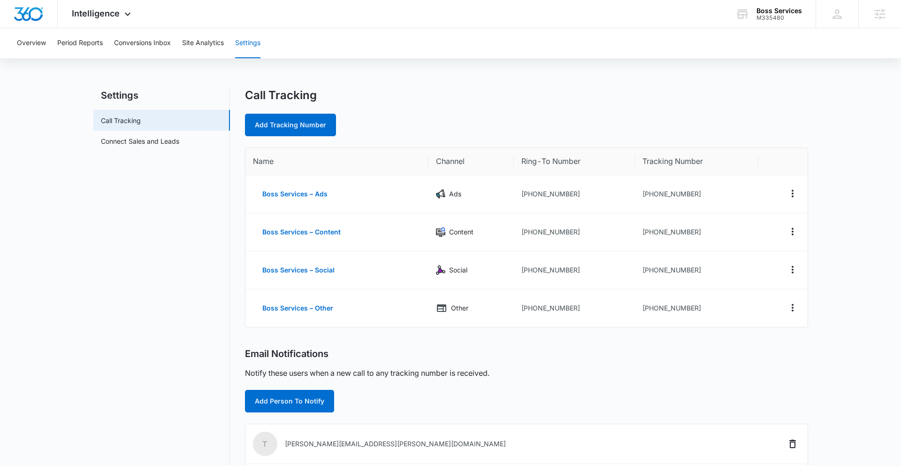
click at [197, 220] on nav "Settings Call Tracking Connect Sales and Leads" at bounding box center [161, 359] width 137 height 543
drag, startPoint x: 670, startPoint y: 193, endPoint x: 697, endPoint y: 191, distance: 27.3
click at [697, 191] on td "+15082332779" at bounding box center [696, 194] width 123 height 38
copy td "5082332779"
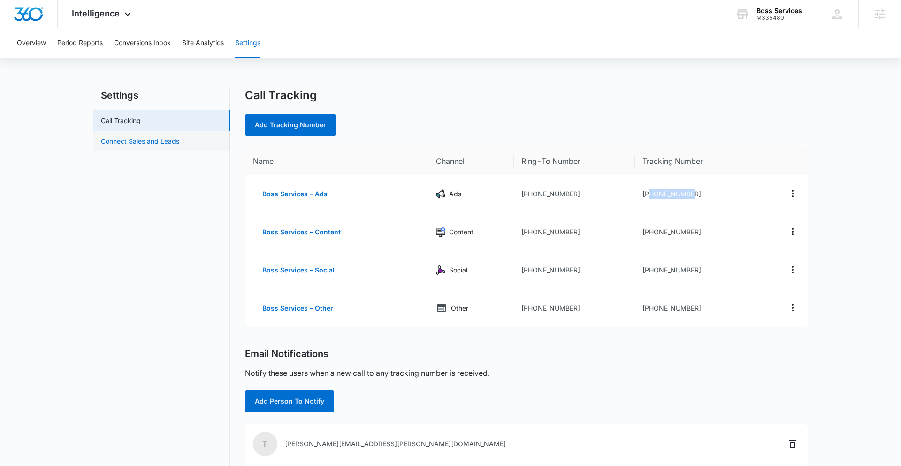
click at [174, 142] on link "Connect Sales and Leads" at bounding box center [140, 141] width 78 height 10
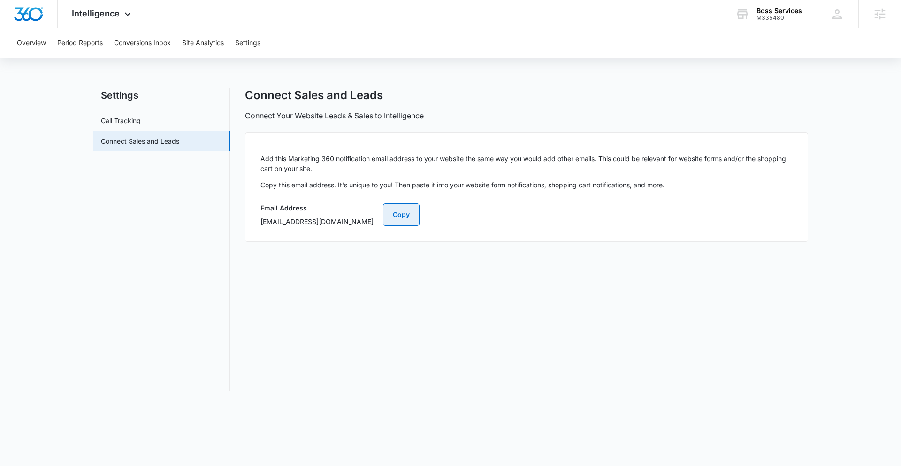
click at [420, 213] on button "Copy" at bounding box center [401, 214] width 37 height 23
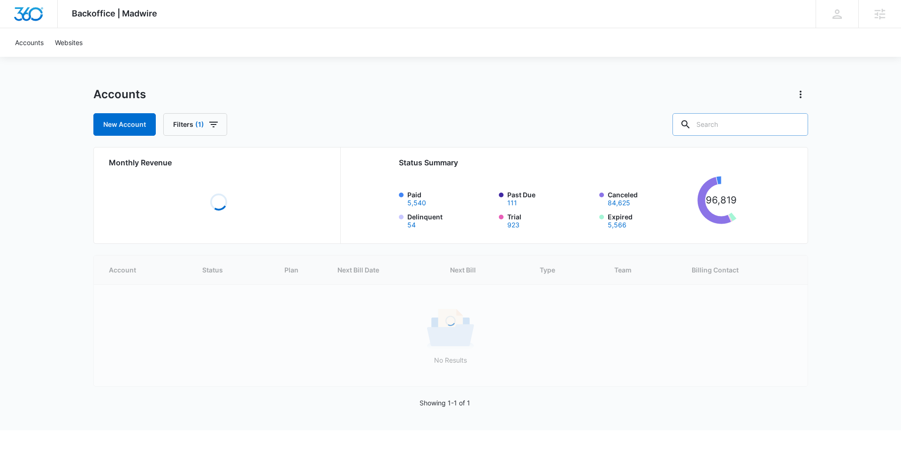
click at [756, 126] on input "text" at bounding box center [741, 124] width 136 height 23
paste input "M335480"
type input "M335480"
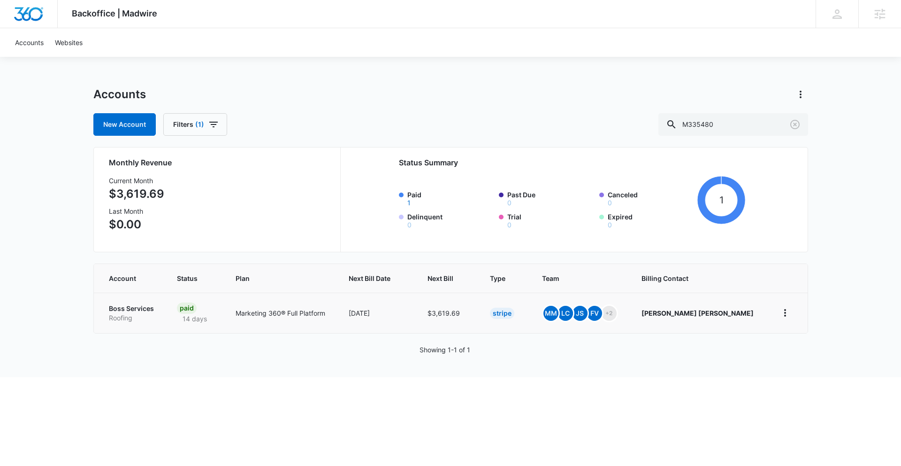
click at [119, 307] on p "Boss Services" at bounding box center [132, 308] width 46 height 9
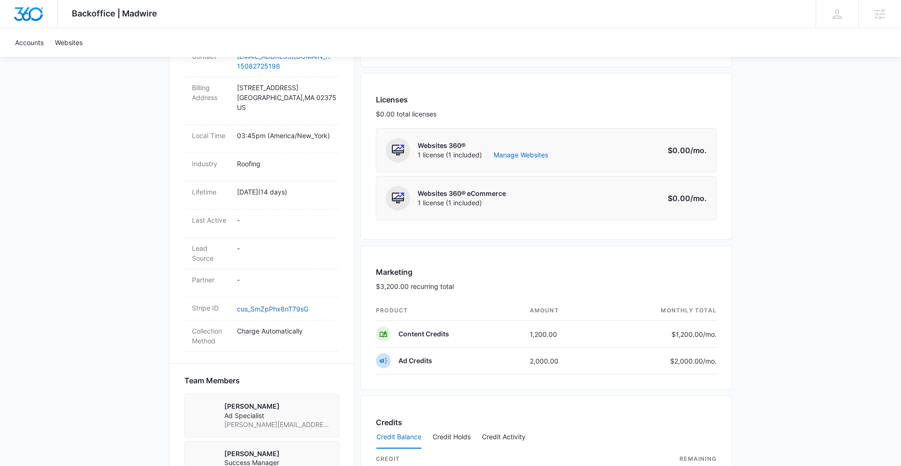
scroll to position [413, 0]
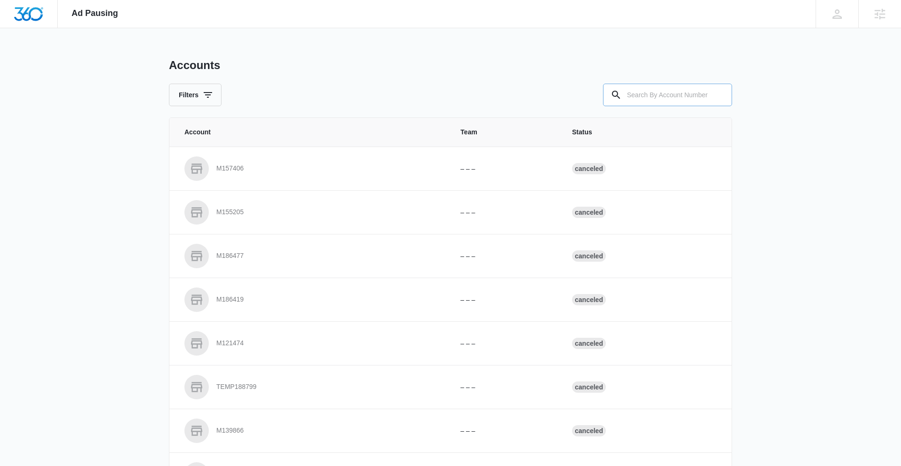
click at [654, 97] on input "text" at bounding box center [667, 95] width 129 height 23
paste input "M335480"
type input "M335480"
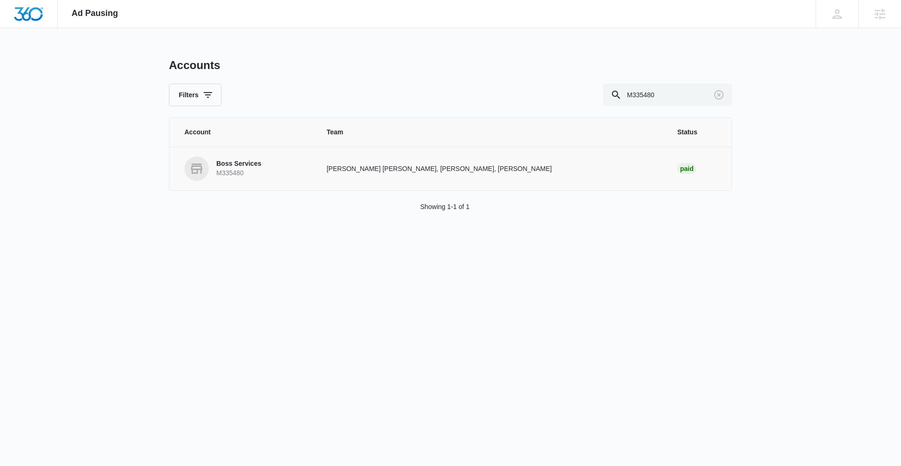
click at [287, 167] on link "Boss Services M335480" at bounding box center [244, 168] width 120 height 24
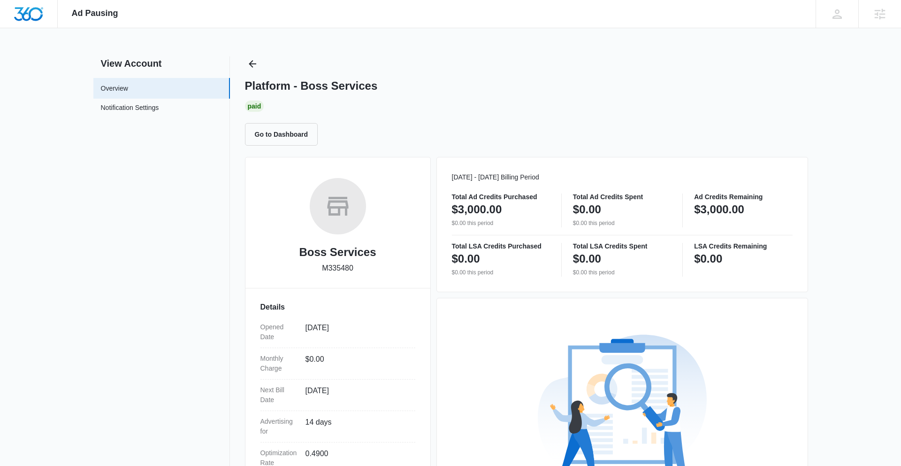
scroll to position [132, 0]
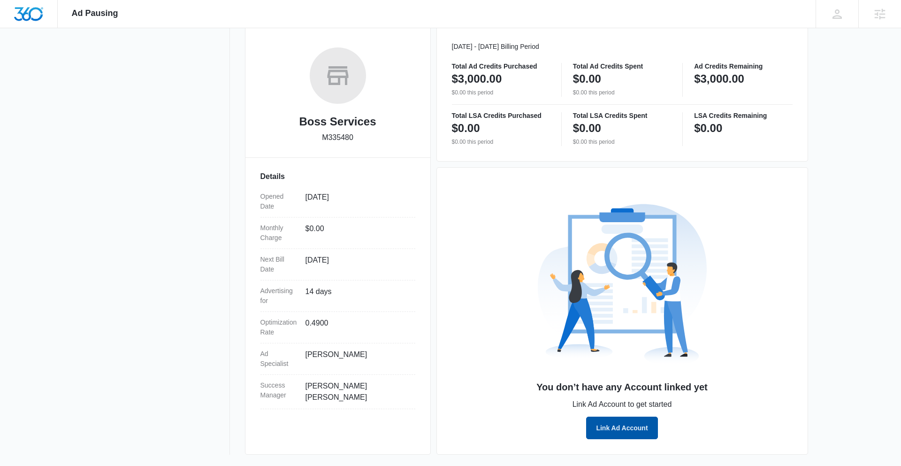
click at [629, 429] on button "Link Ad Account" at bounding box center [621, 427] width 71 height 23
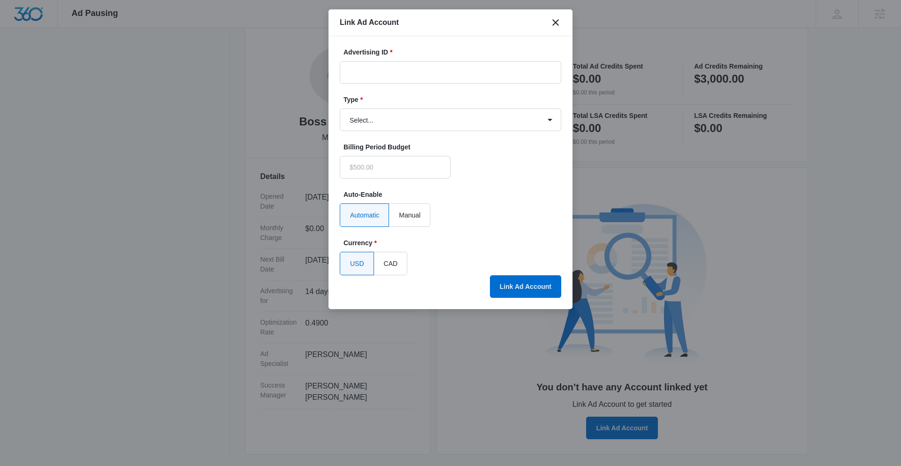
type input "$0.00"
drag, startPoint x: 392, startPoint y: 73, endPoint x: 392, endPoint y: 79, distance: 6.1
click at [392, 73] on input "Advertising ID *" at bounding box center [451, 72] width 222 height 23
paste input "754-190-1698"
type input "754-190-1698"
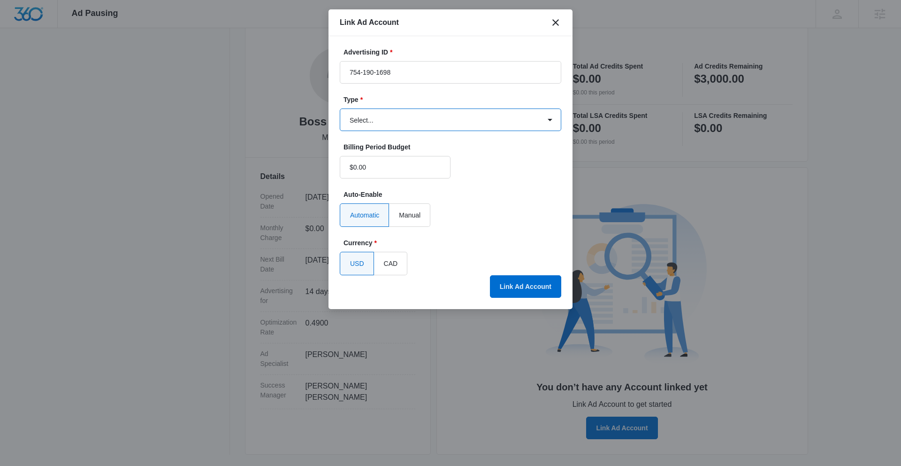
click at [492, 123] on select "Select... Bing Ads Facebook Ads Google Ads" at bounding box center [451, 119] width 222 height 23
select select "google"
click at [340, 108] on select "Select... Bing Ads Facebook Ads Google Ads" at bounding box center [451, 119] width 222 height 23
click at [535, 289] on button "Link Ad Account" at bounding box center [525, 286] width 71 height 23
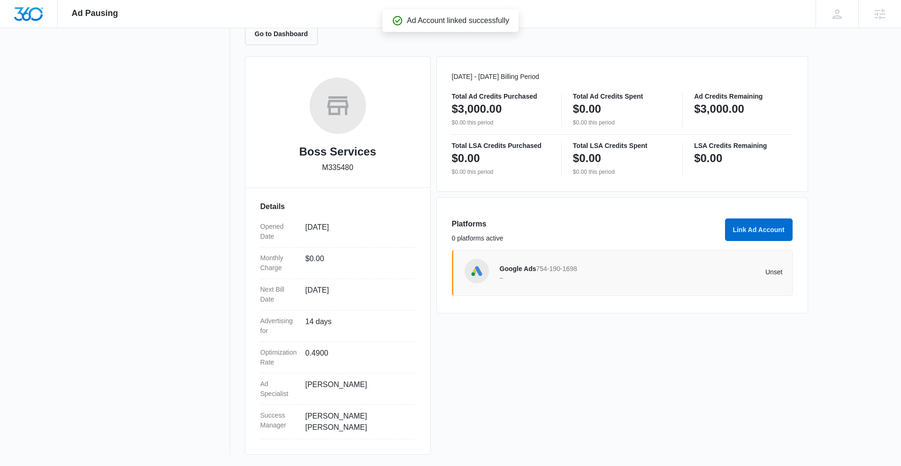
scroll to position [99, 0]
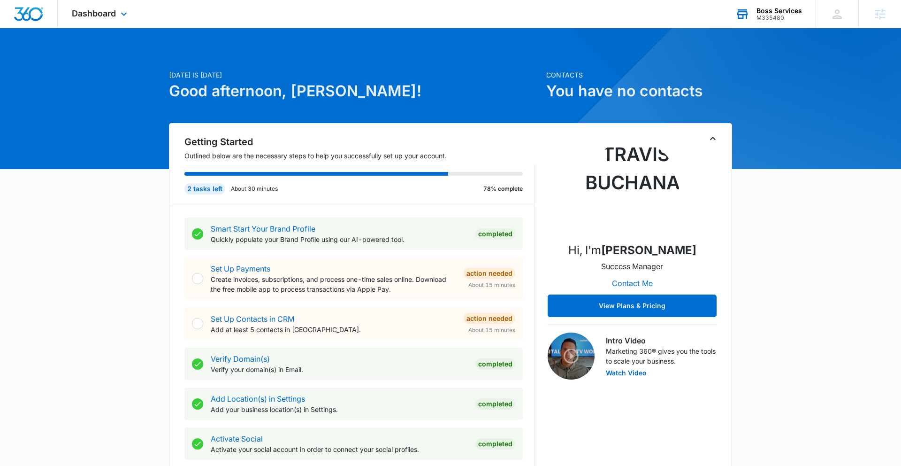
click at [783, 17] on div "M335480" at bounding box center [780, 18] width 46 height 7
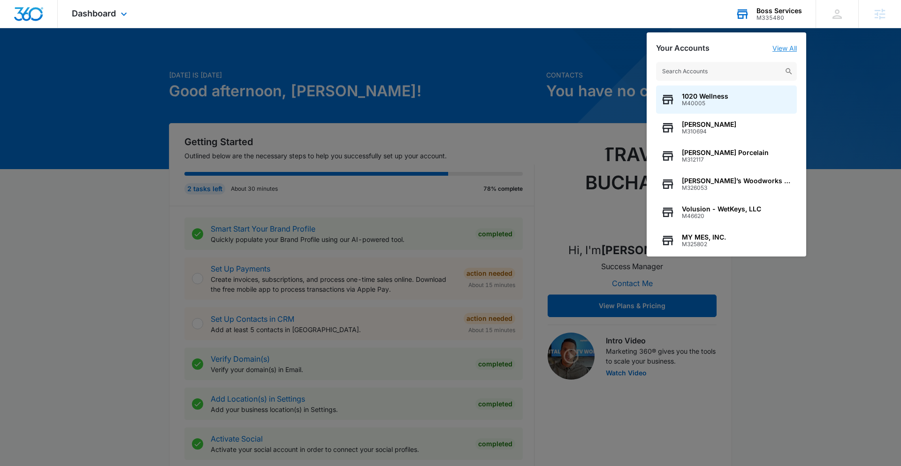
click at [785, 47] on link "View All" at bounding box center [785, 48] width 24 height 8
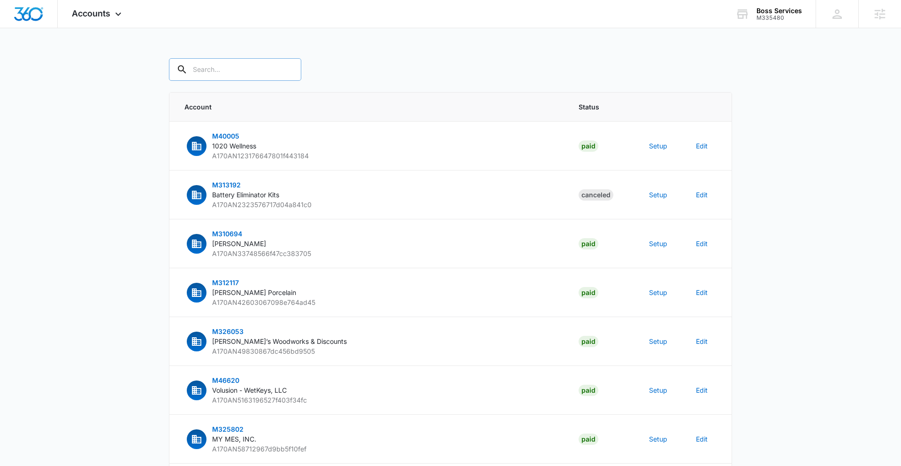
click at [245, 65] on input "text" at bounding box center [235, 69] width 132 height 23
paste input "754-190-1698"
type input "754-190-1698"
click at [209, 69] on input "text" at bounding box center [235, 69] width 132 height 23
paste input "M335480"
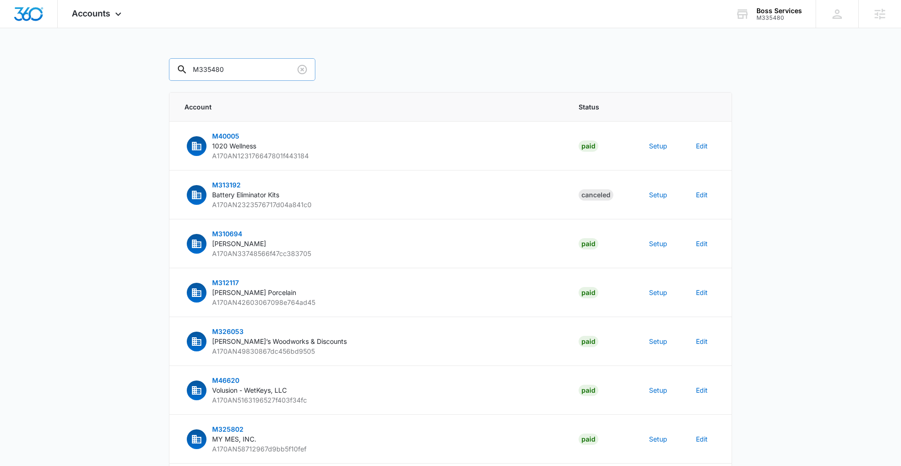
type input "M335480"
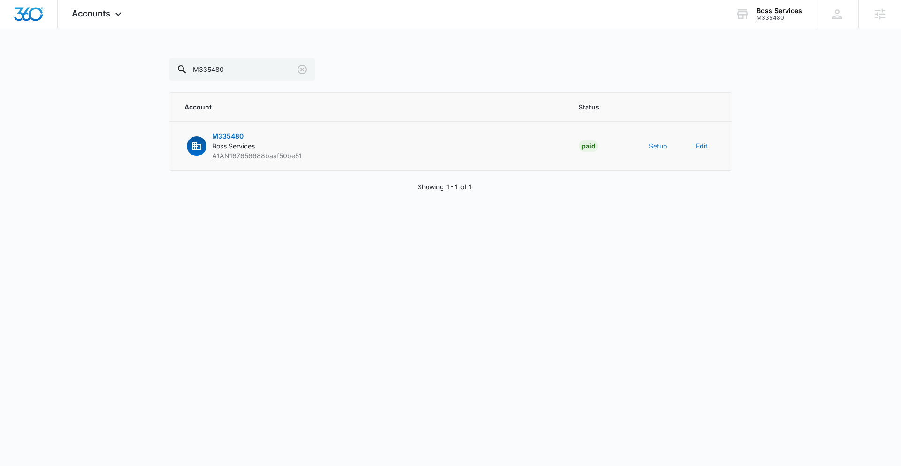
click at [654, 146] on button "Setup" at bounding box center [658, 146] width 18 height 10
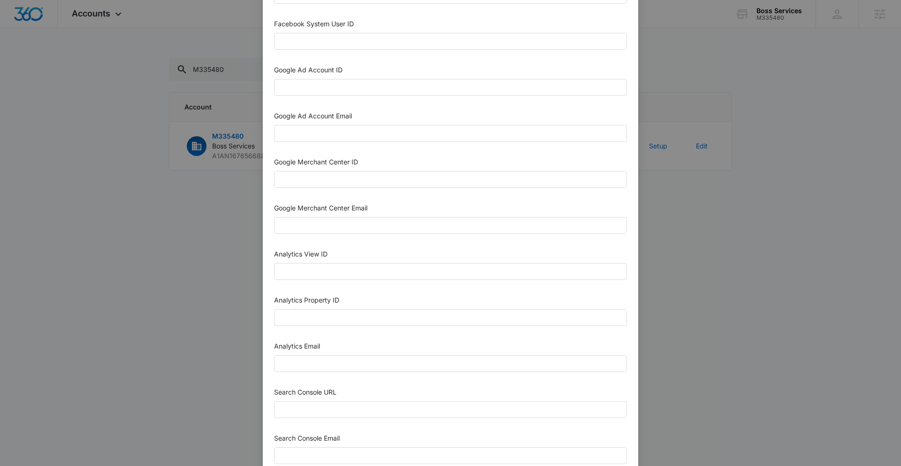
scroll to position [371, 0]
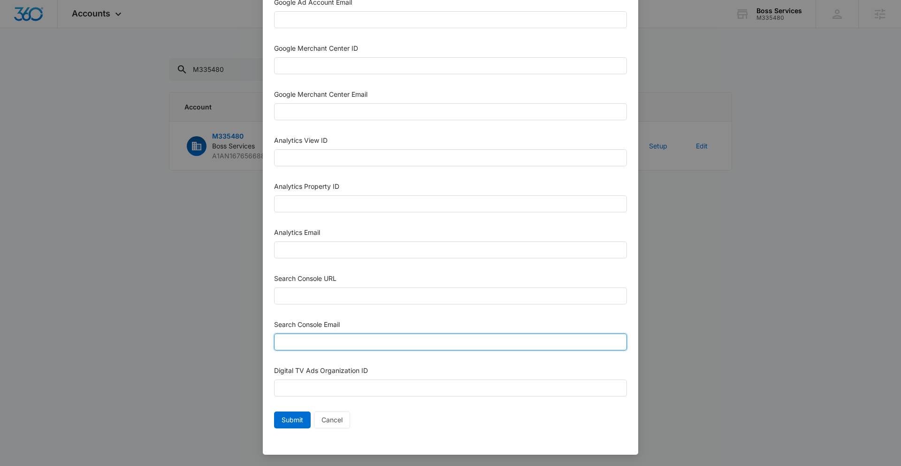
click at [330, 342] on input "Search Console Email" at bounding box center [450, 341] width 353 height 17
paste input "[EMAIL_ADDRESS][DOMAIN_NAME]"
type input "[EMAIL_ADDRESS][DOMAIN_NAME]"
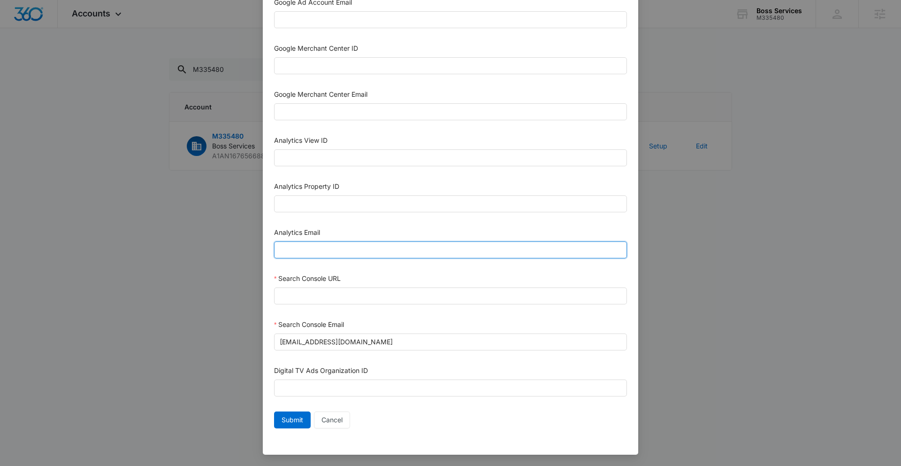
click at [346, 249] on input "Analytics Email" at bounding box center [450, 249] width 353 height 17
paste input "[EMAIL_ADDRESS][DOMAIN_NAME]"
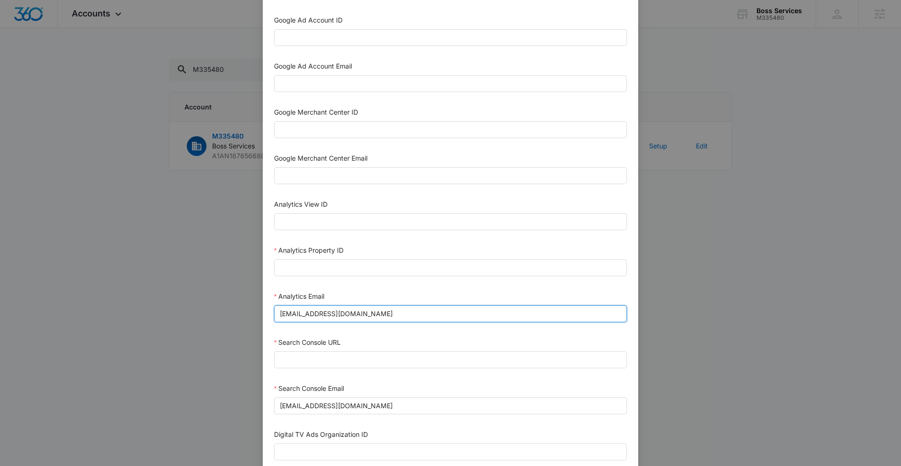
scroll to position [300, 0]
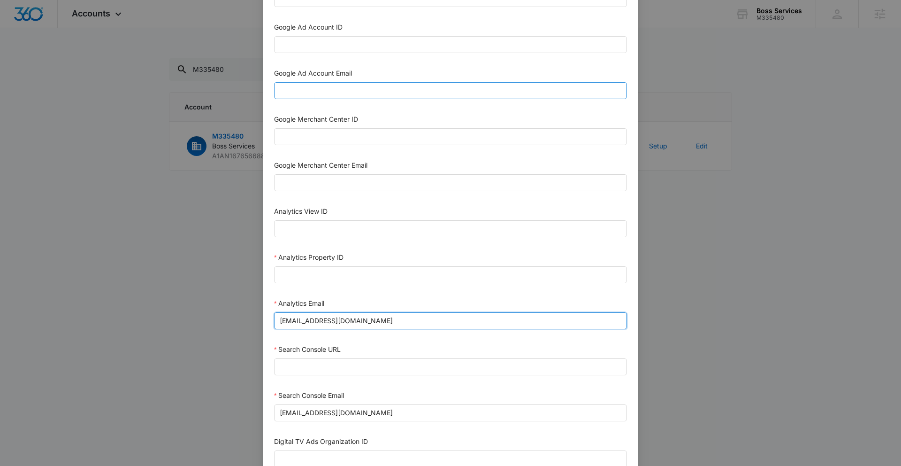
type input "[EMAIL_ADDRESS][DOMAIN_NAME]"
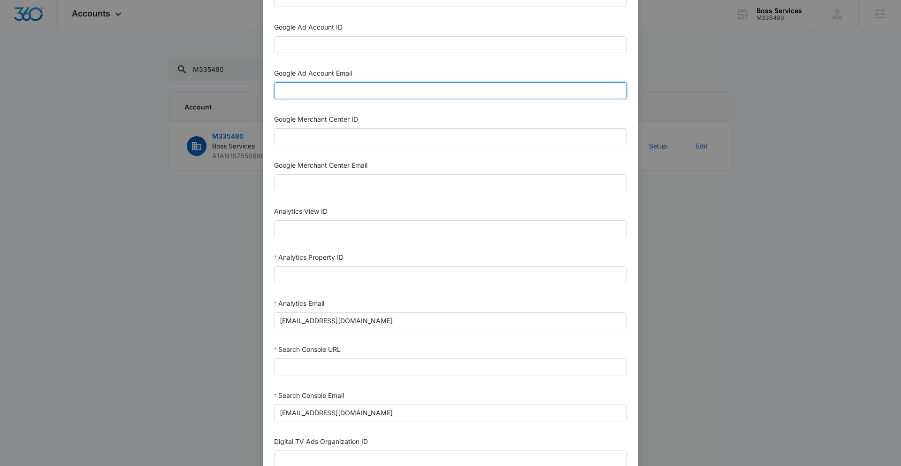
click at [323, 93] on input "Google Ad Account Email" at bounding box center [450, 90] width 353 height 17
paste input "[EMAIL_ADDRESS][DOMAIN_NAME]"
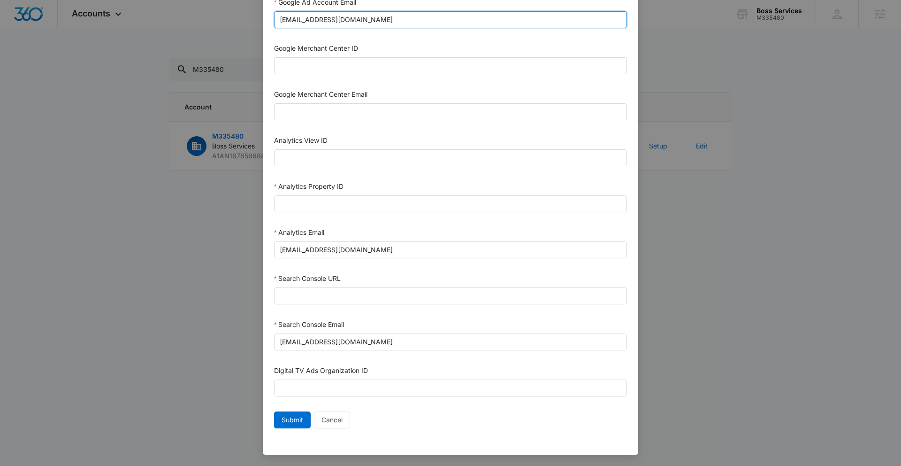
type input "[EMAIL_ADDRESS][DOMAIN_NAME]"
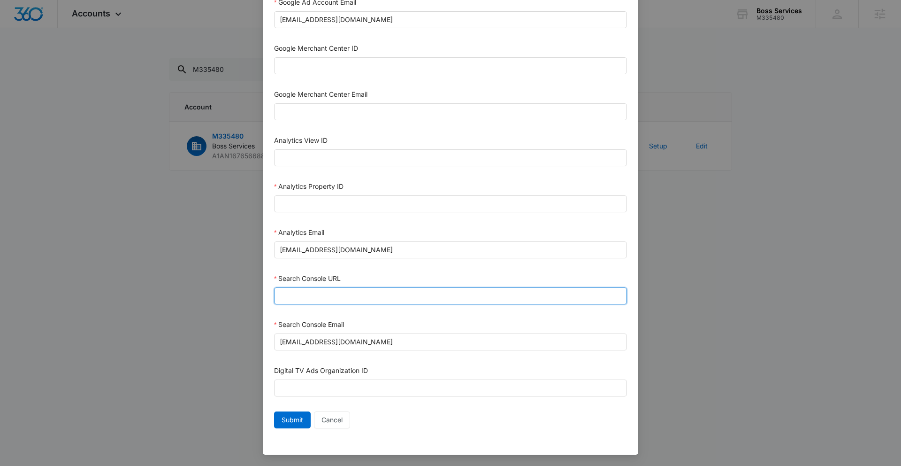
click at [313, 298] on input "Search Console URL" at bounding box center [450, 295] width 353 height 17
paste input "[URL][DOMAIN_NAME]"
type input "[URL][DOMAIN_NAME]"
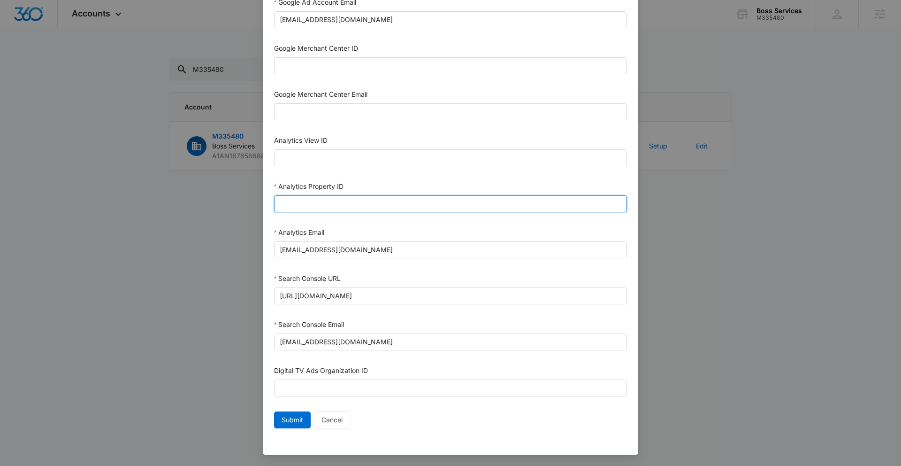
click at [313, 202] on input "Analytics Property ID" at bounding box center [450, 203] width 353 height 17
paste input "501249988"
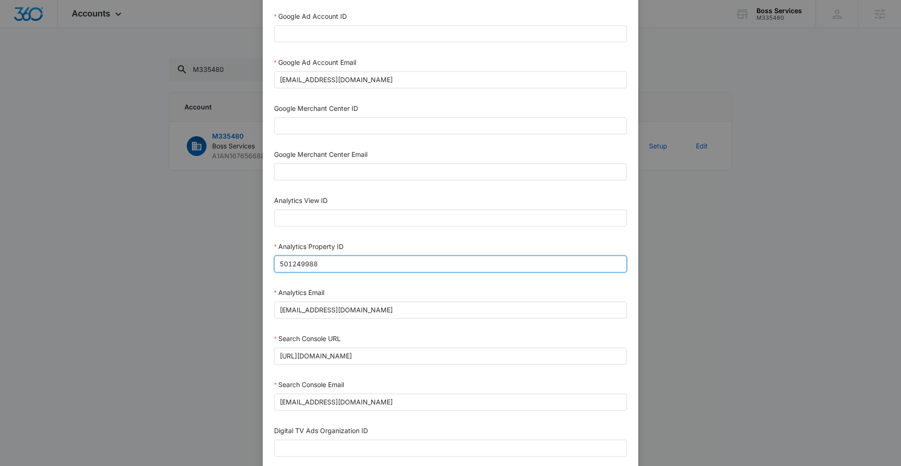
scroll to position [284, 0]
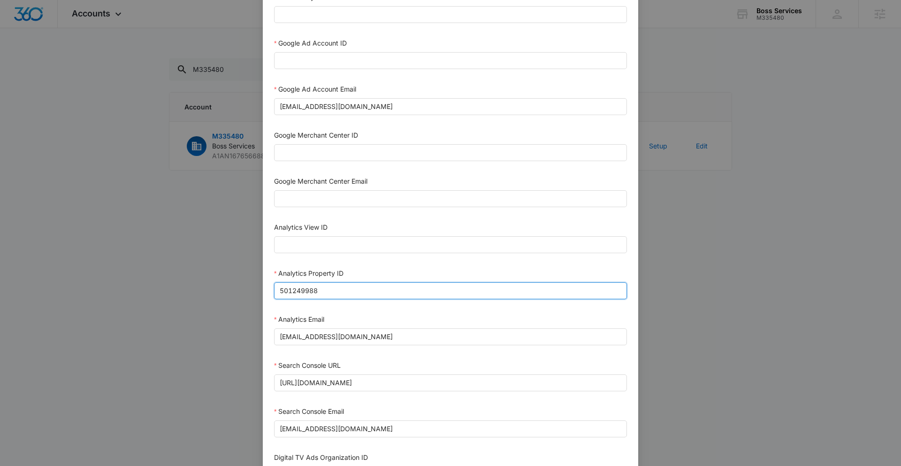
type input "501249988"
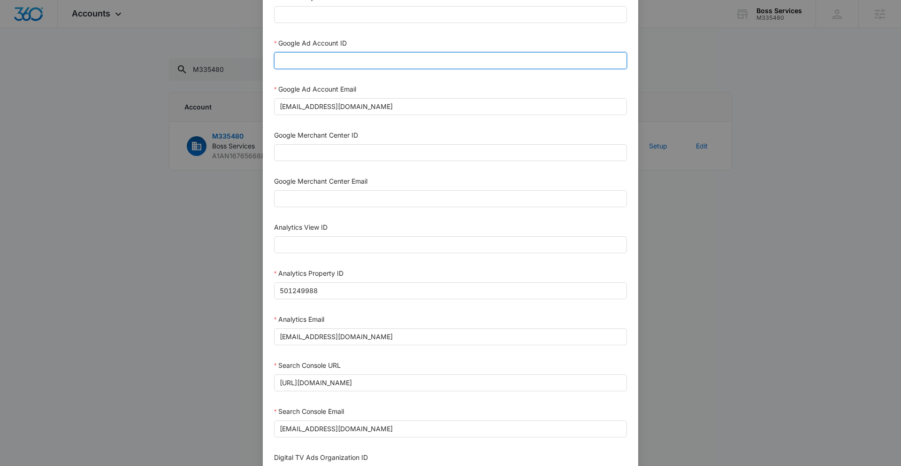
click at [314, 60] on input "Google Ad Account ID" at bounding box center [450, 60] width 353 height 17
paste input "754-190-1698"
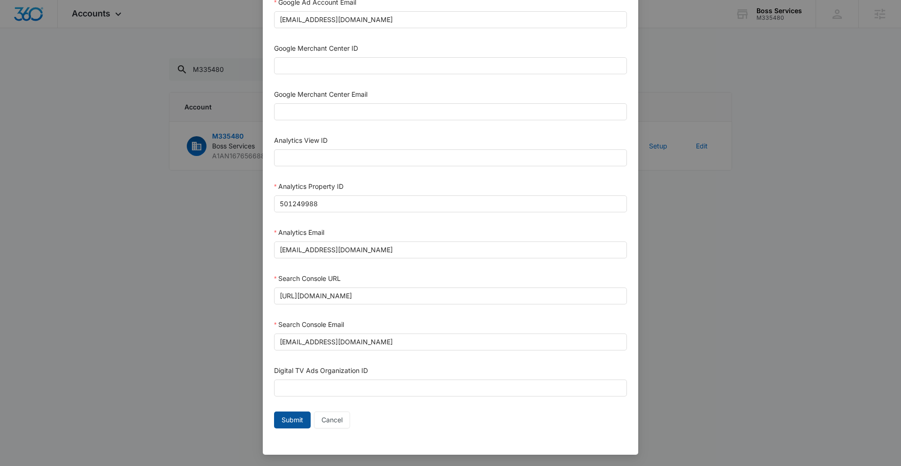
type input "754-190-1698"
click at [292, 420] on span "Submit" at bounding box center [293, 419] width 22 height 10
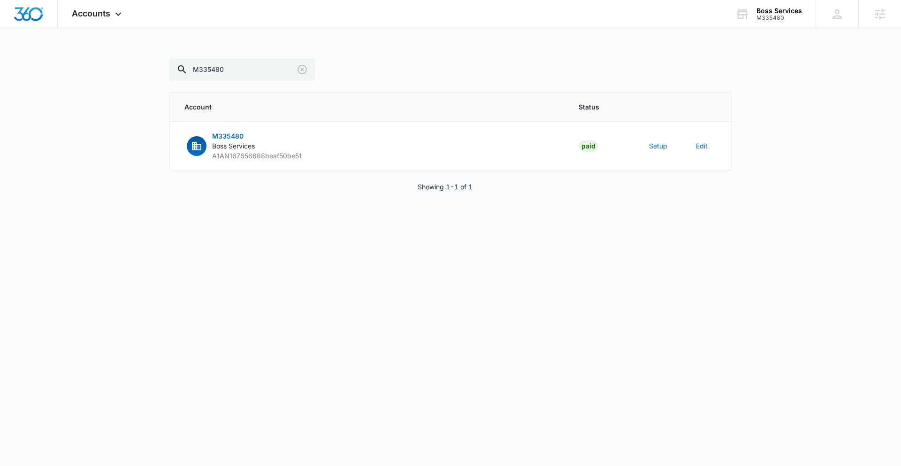
scroll to position [362, 0]
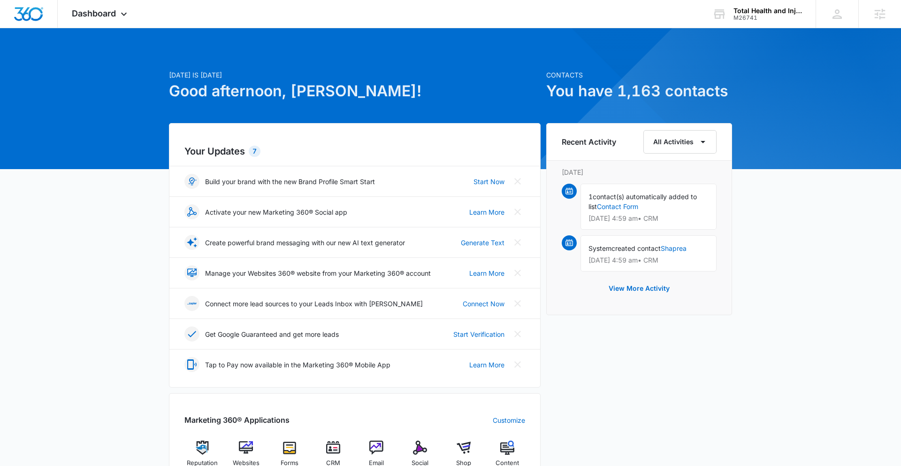
scroll to position [235, 0]
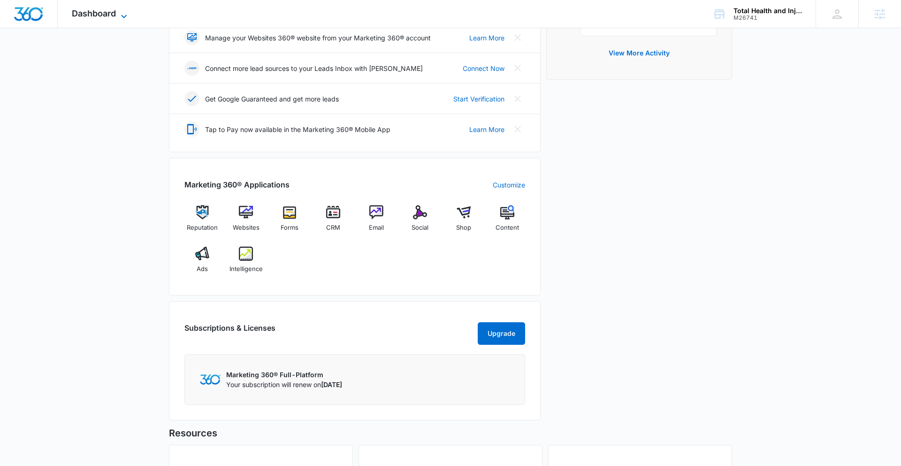
click at [108, 13] on span "Dashboard" at bounding box center [94, 13] width 44 height 10
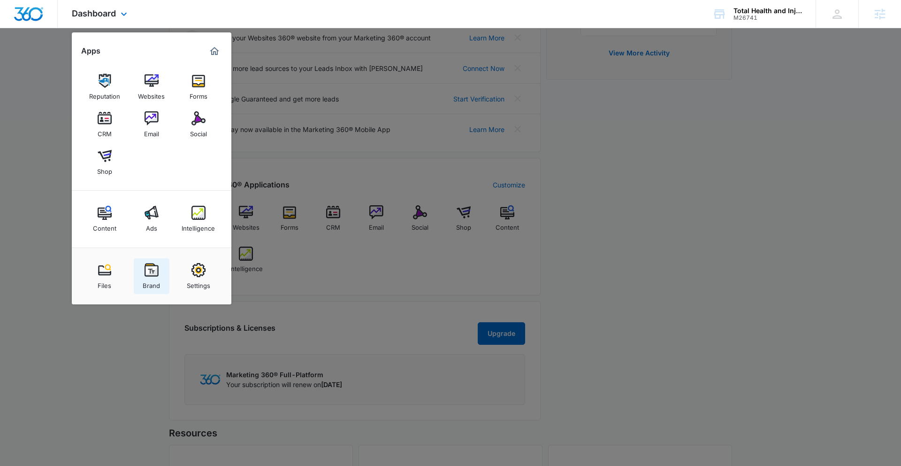
click at [153, 269] on img at bounding box center [152, 270] width 14 height 14
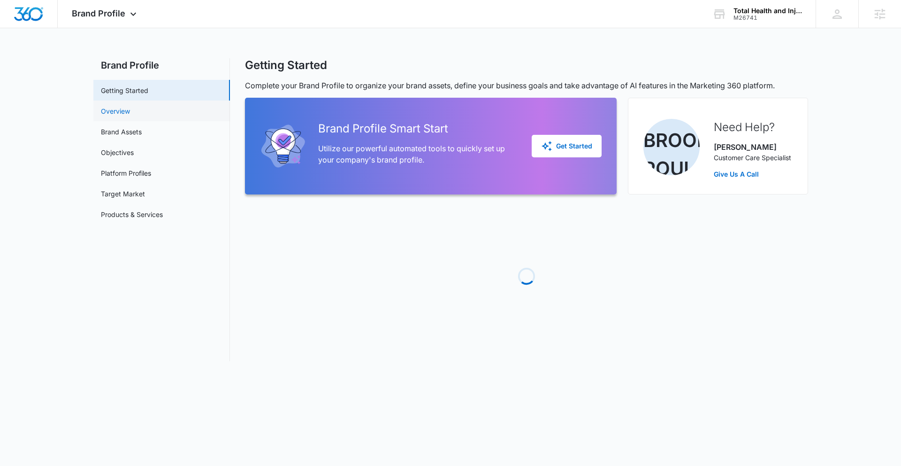
click at [130, 107] on link "Overview" at bounding box center [115, 111] width 29 height 10
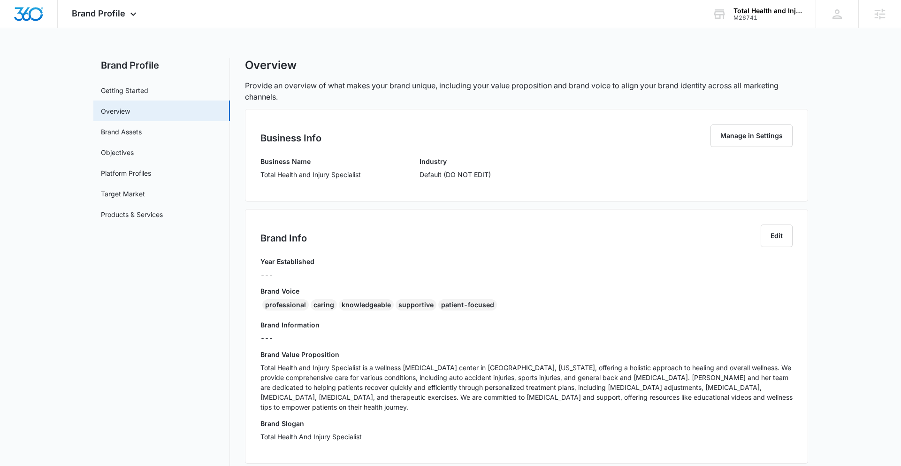
click at [262, 173] on p "Total Health and Injury Specialist" at bounding box center [310, 174] width 100 height 10
drag, startPoint x: 260, startPoint y: 173, endPoint x: 355, endPoint y: 179, distance: 95.5
click at [368, 176] on div "Business Name Total Health and Injury Specialist Industry Default (DO NOT EDIT)" at bounding box center [526, 171] width 532 height 30
copy p "Total Health and Injury Specialist"
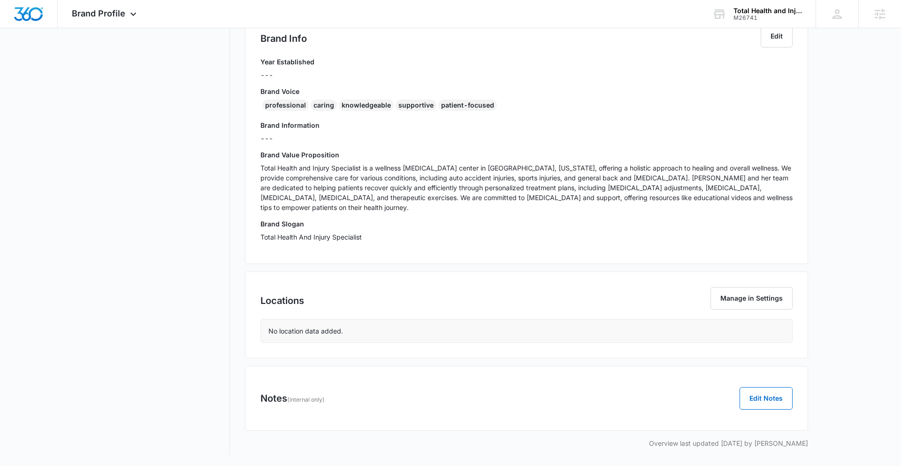
drag, startPoint x: 272, startPoint y: 107, endPoint x: 266, endPoint y: 108, distance: 6.2
click at [271, 107] on div "professional" at bounding box center [285, 104] width 46 height 11
drag, startPoint x: 263, startPoint y: 108, endPoint x: 500, endPoint y: 110, distance: 237.5
click at [500, 110] on div "professional caring knowledgeable supportive patient-focused" at bounding box center [526, 106] width 532 height 15
copy div "professional caring knowledgeable supportive patient-focused"
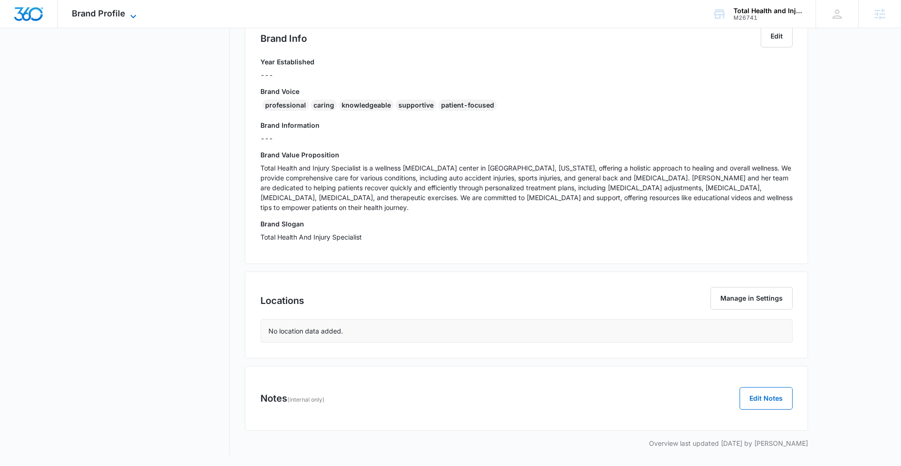
click at [135, 13] on icon at bounding box center [133, 16] width 11 height 11
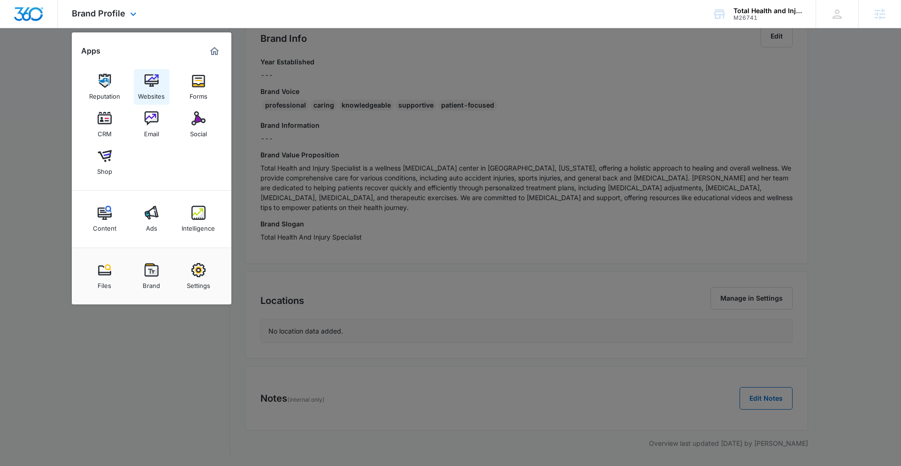
click at [153, 77] on img at bounding box center [152, 81] width 14 height 14
